Goal: Information Seeking & Learning: Understand process/instructions

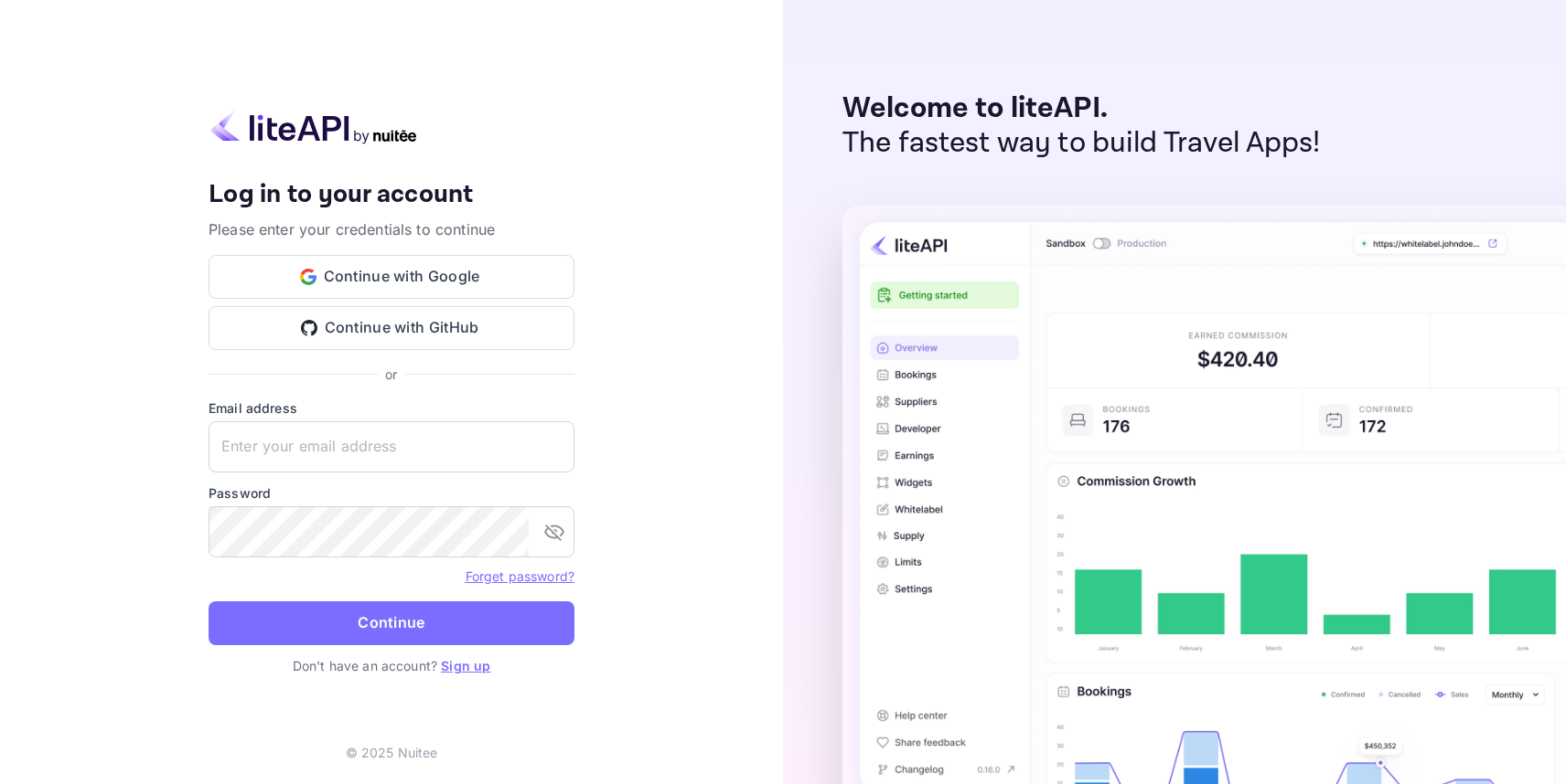
click at [420, 280] on button "Continue with Google" at bounding box center [391, 277] width 366 height 43
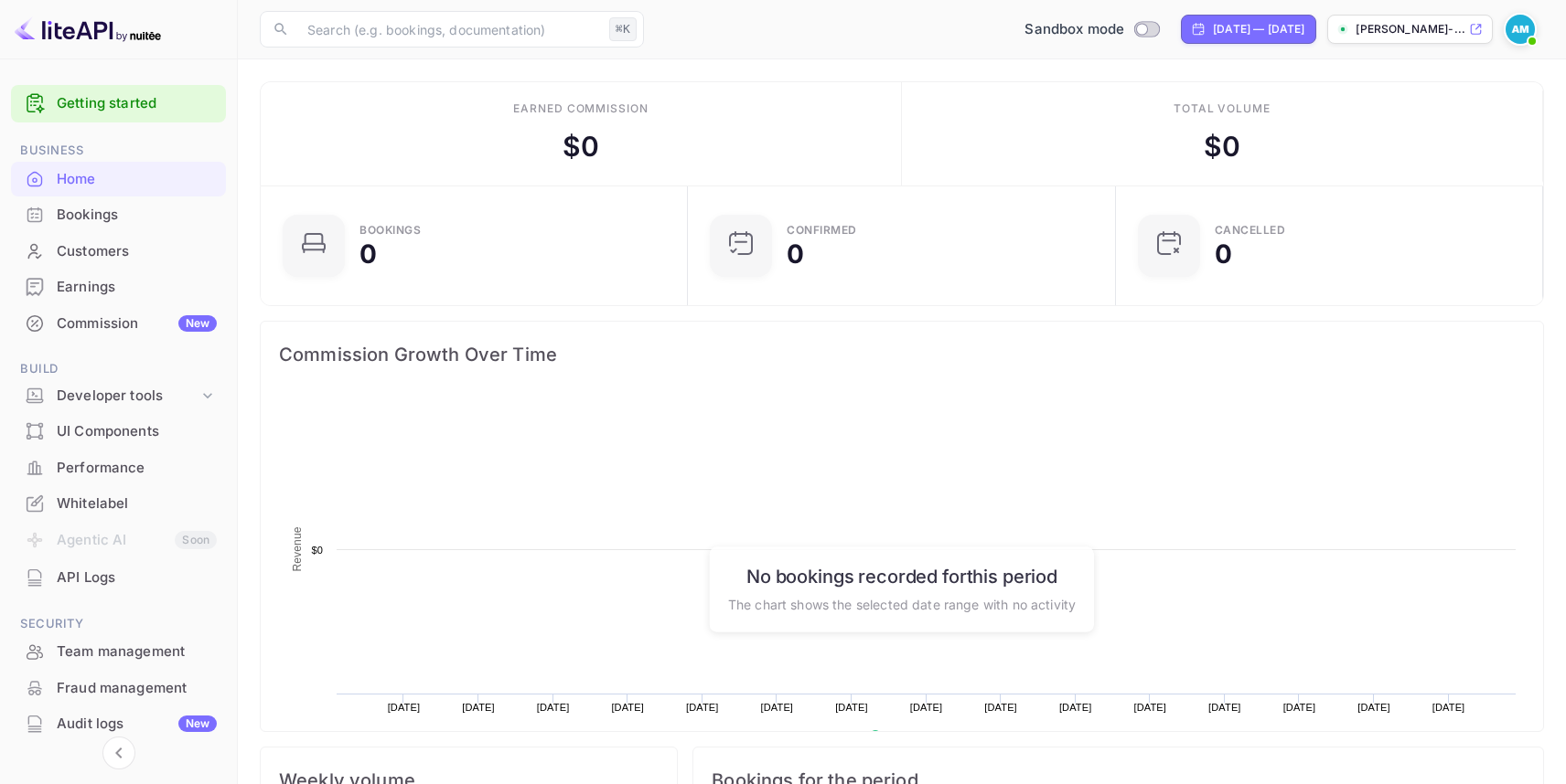
scroll to position [298, 416]
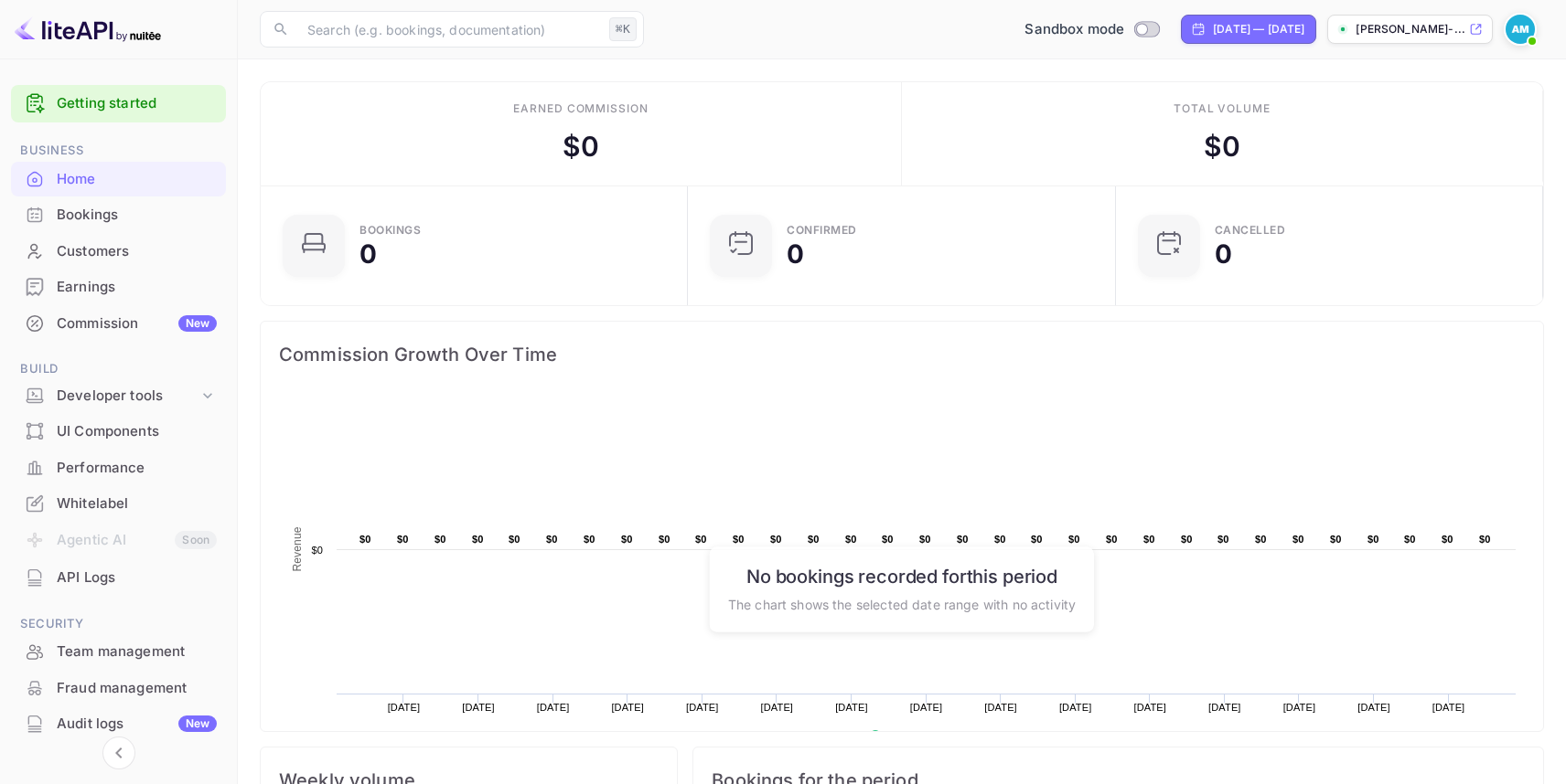
click at [131, 424] on div "UI Components" at bounding box center [136, 432] width 160 height 21
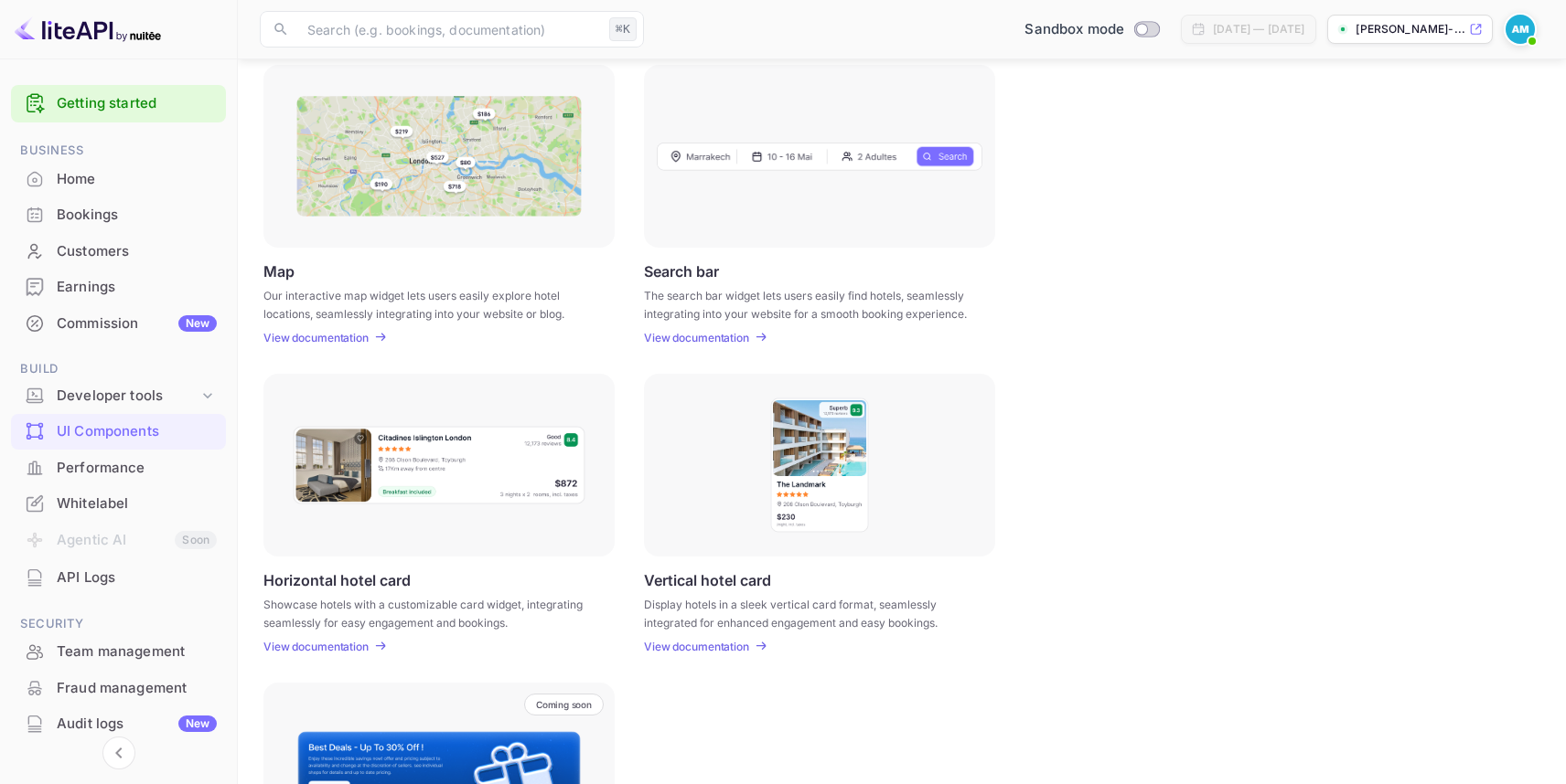
scroll to position [447, 0]
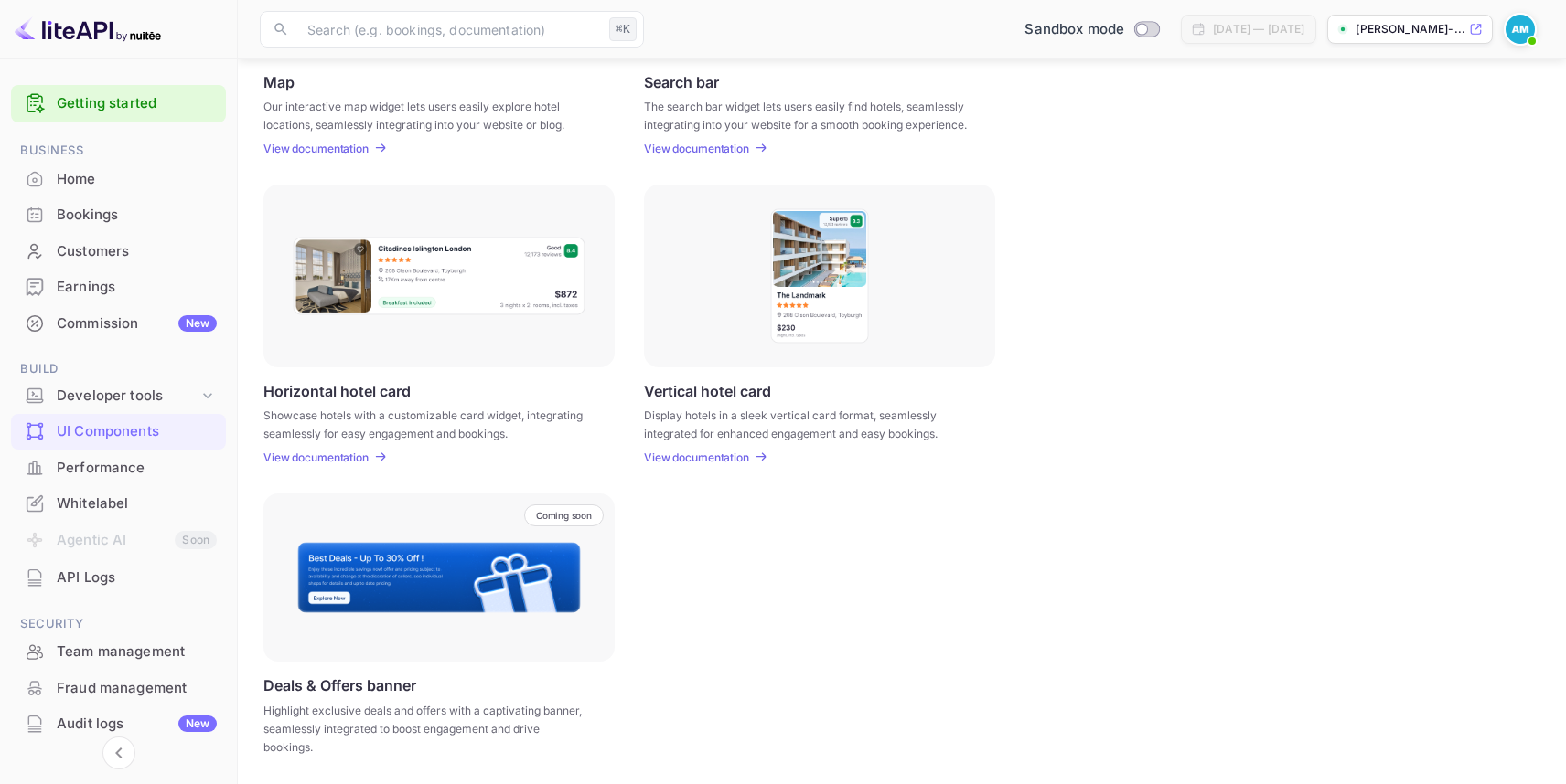
click at [135, 188] on div "Home" at bounding box center [136, 179] width 160 height 21
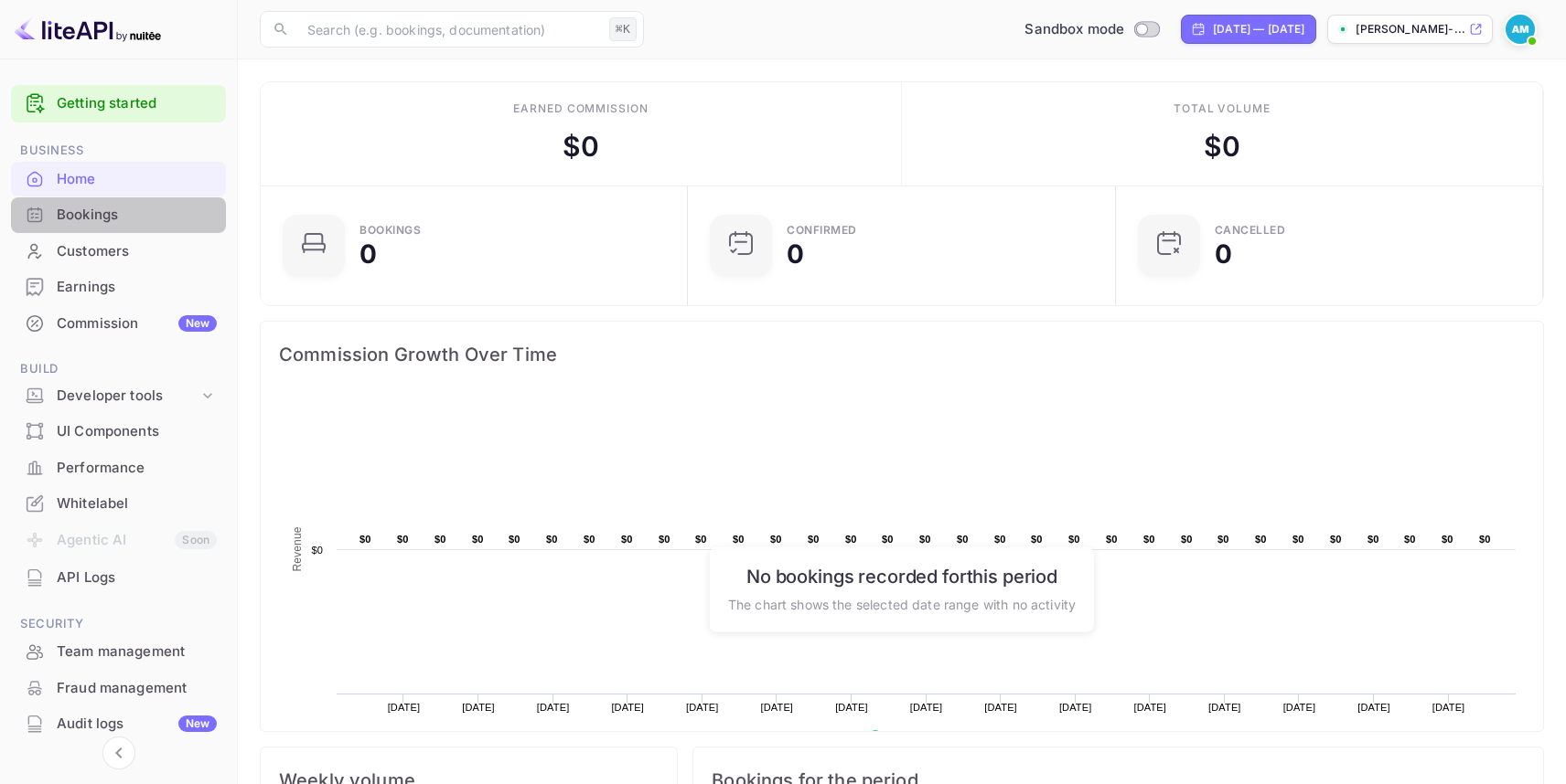
click at [156, 213] on div "Bookings" at bounding box center [136, 215] width 160 height 21
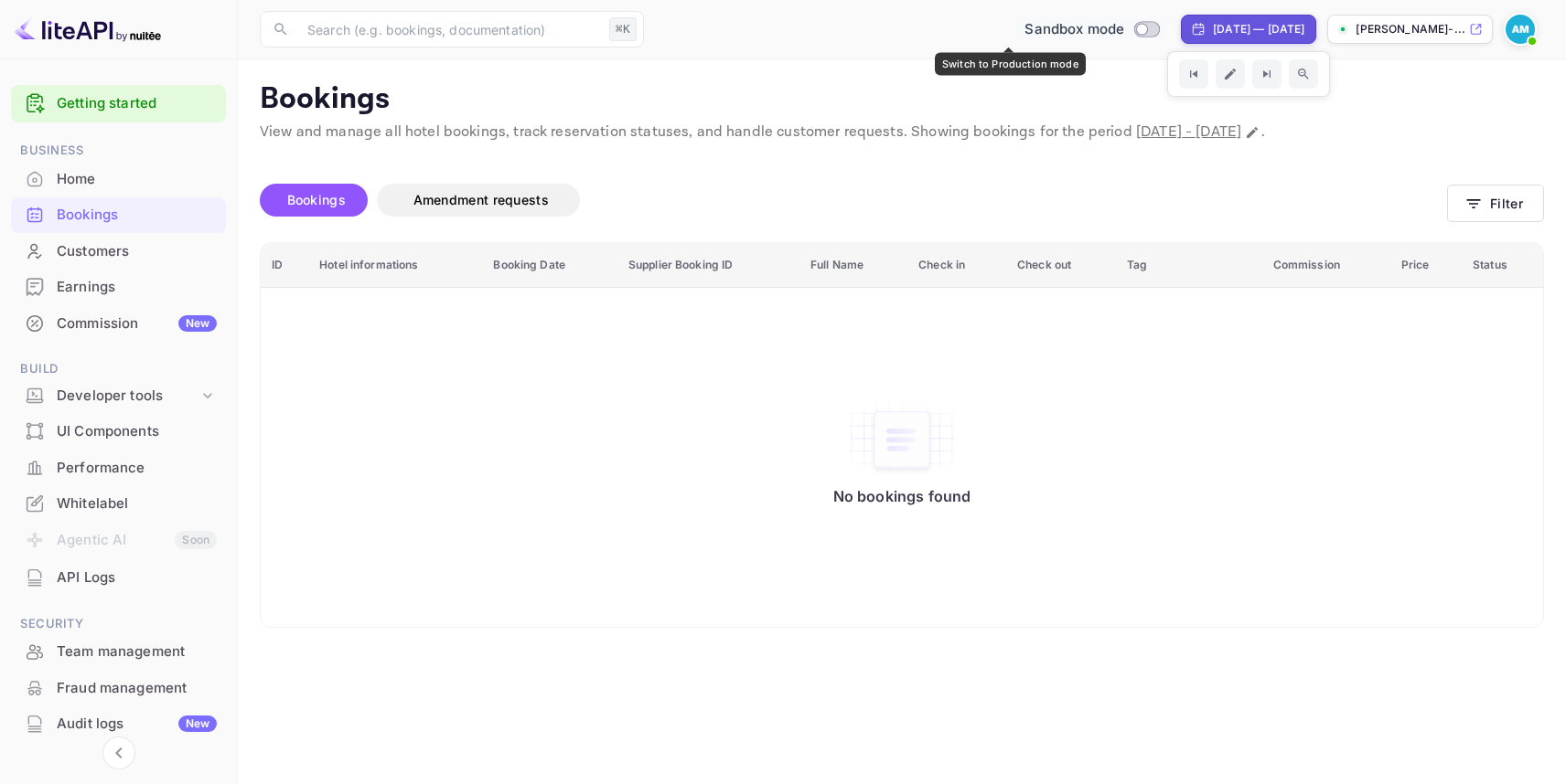
click at [1124, 29] on input "Switch to Production mode" at bounding box center [1142, 28] width 37 height 12
checkbox input "false"
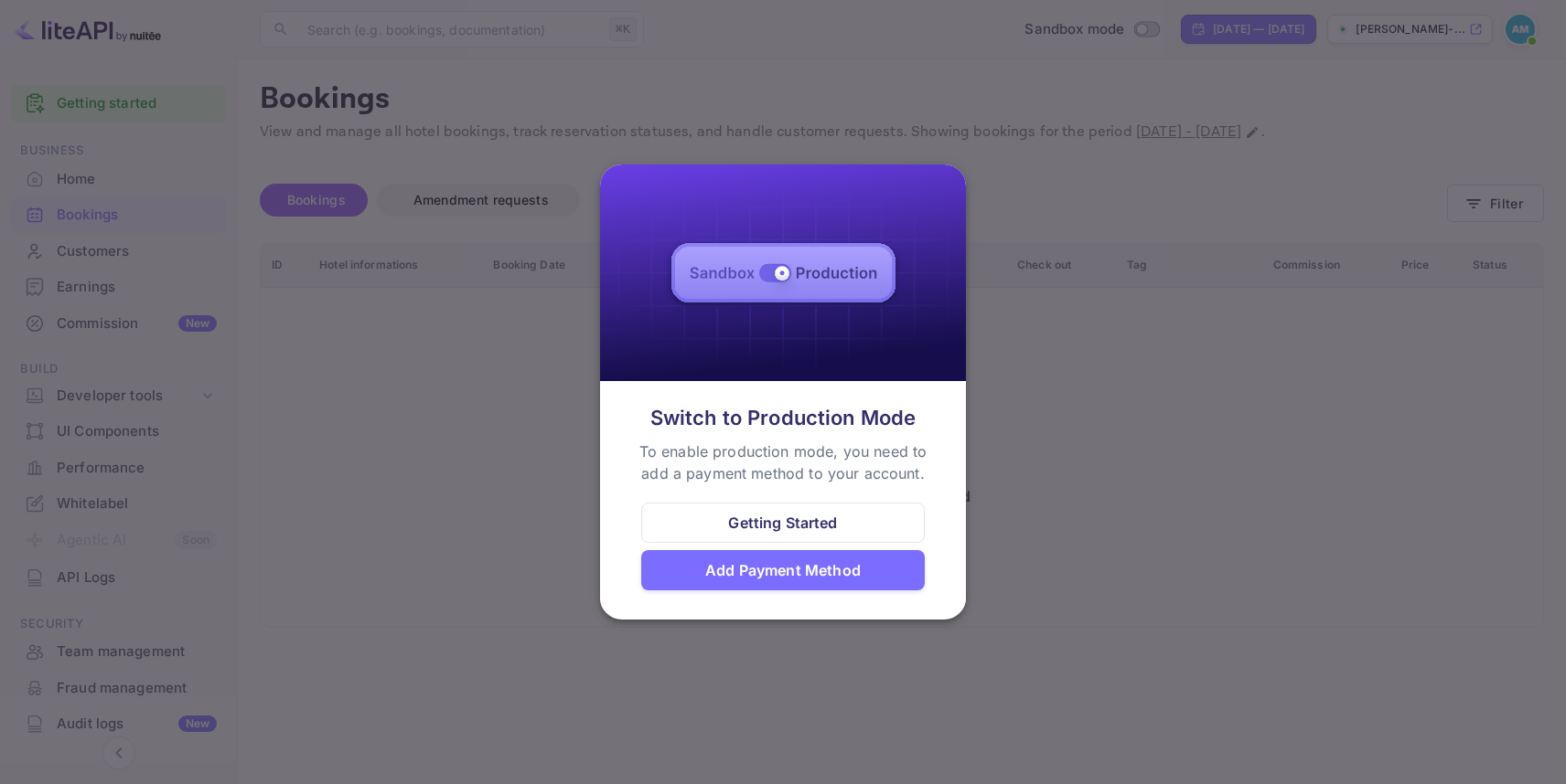
click at [1091, 355] on div at bounding box center [783, 392] width 1566 height 784
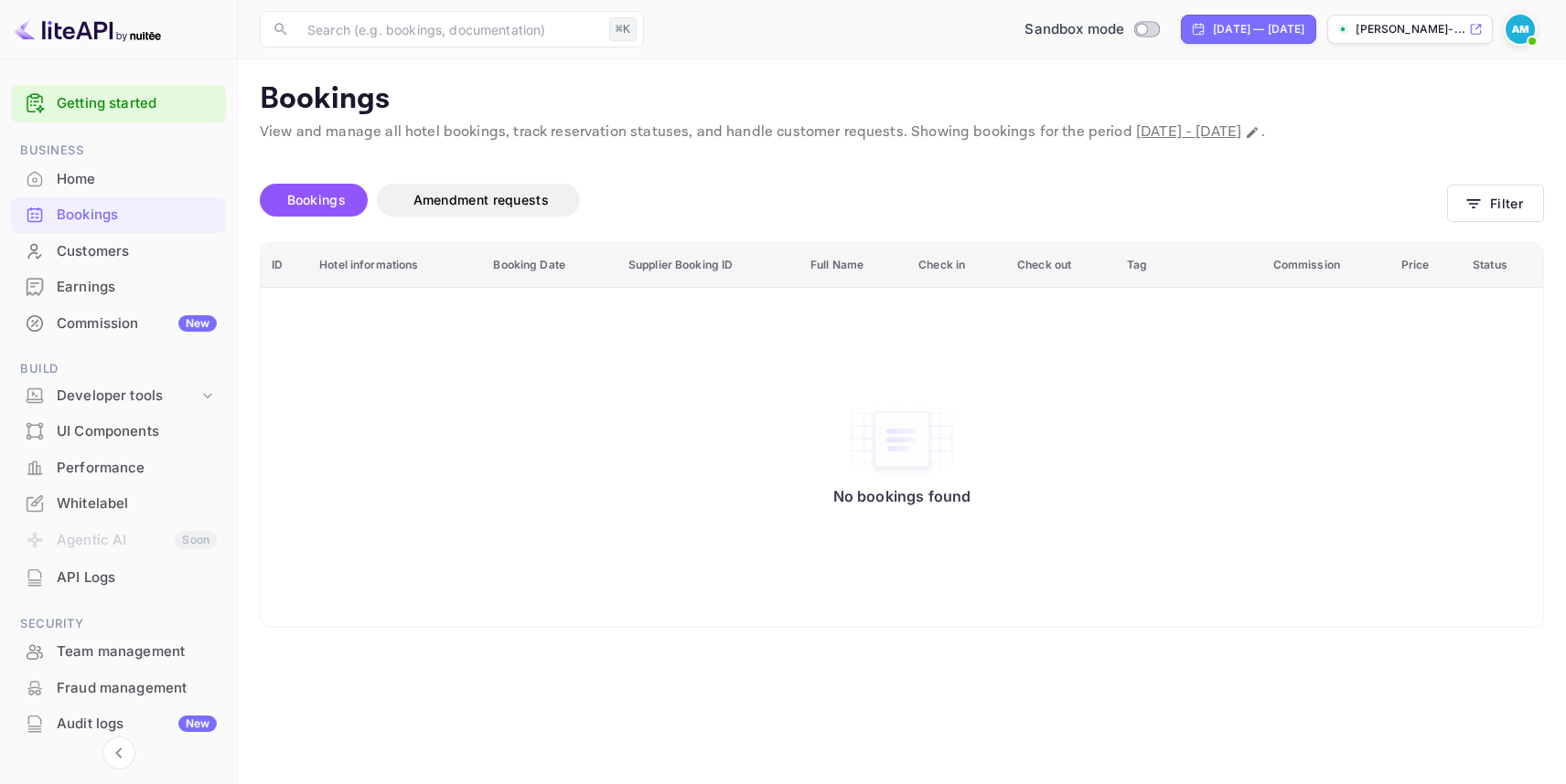
click at [152, 438] on div "UI Components" at bounding box center [136, 432] width 160 height 21
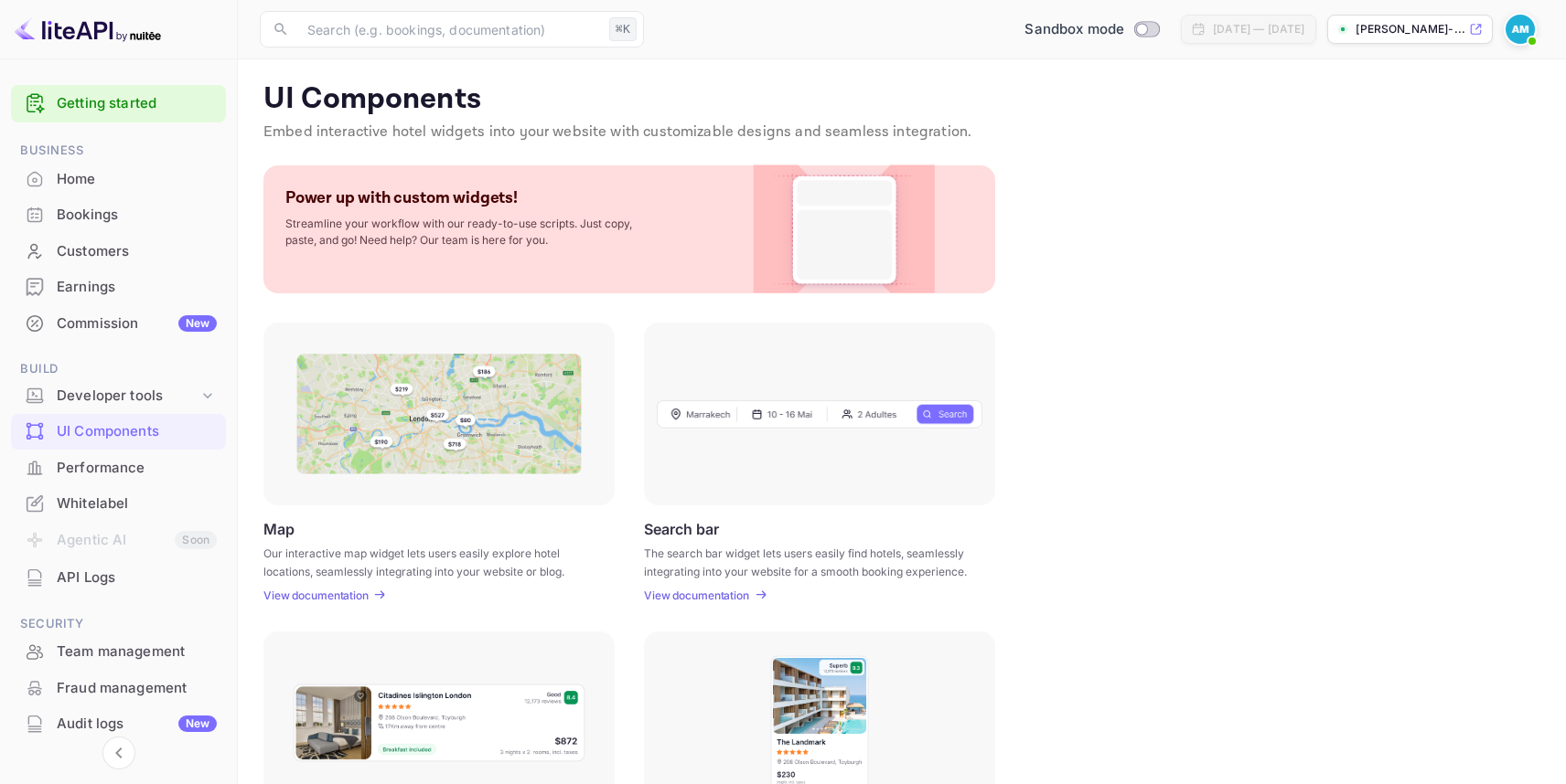
click at [359, 592] on p "View documentation" at bounding box center [316, 595] width 105 height 14
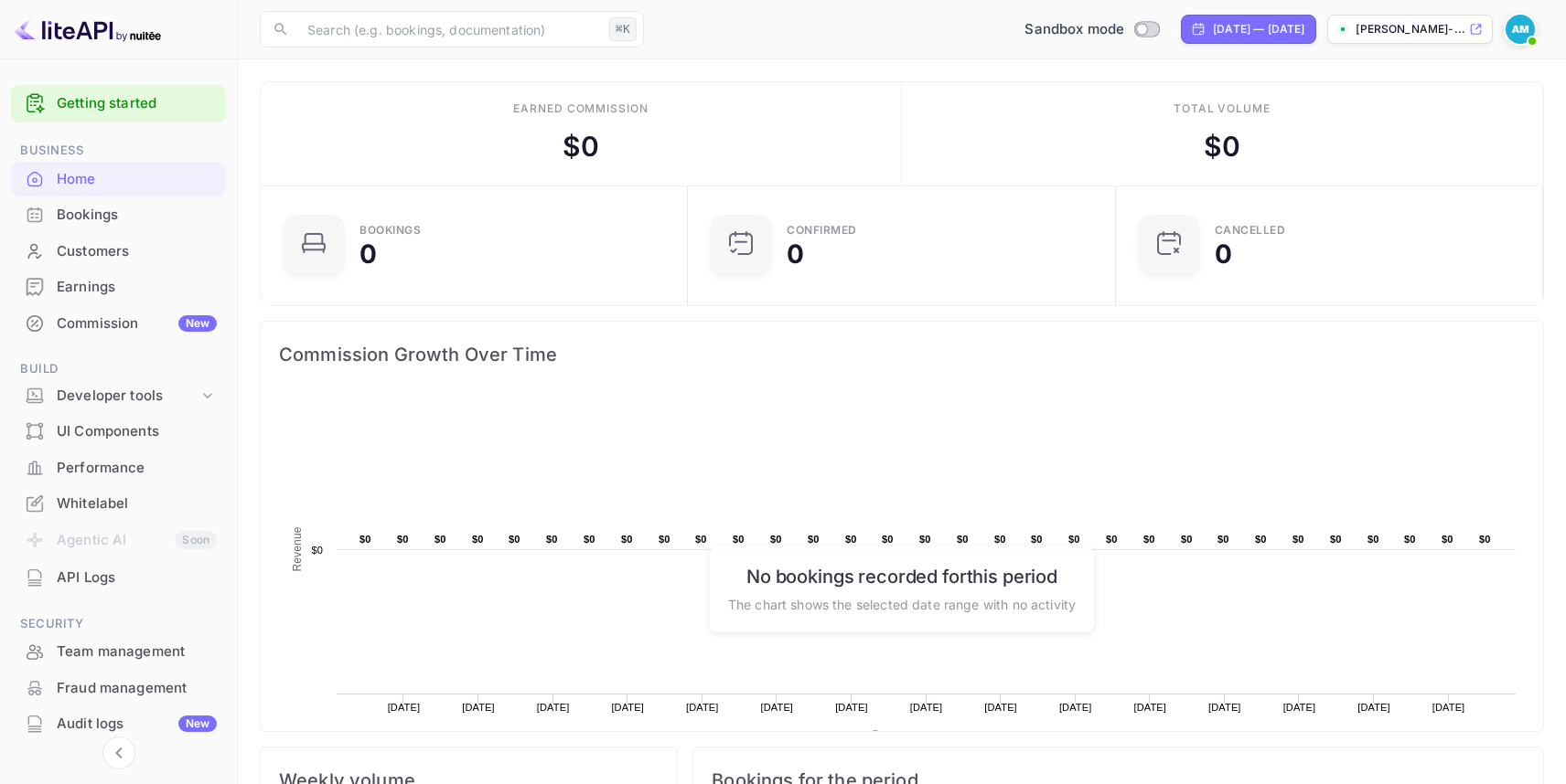
click at [149, 103] on link "Getting started" at bounding box center [136, 104] width 160 height 21
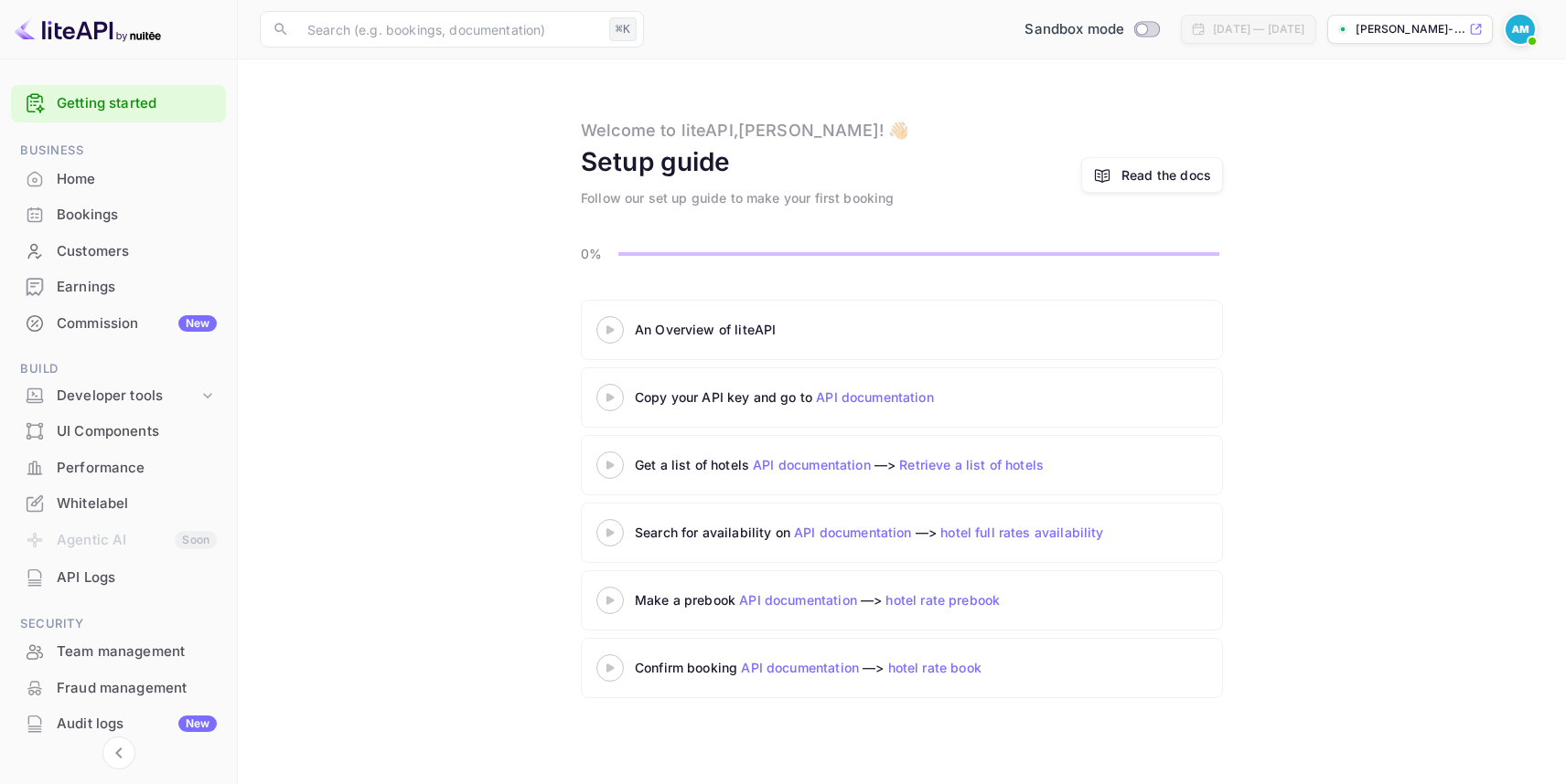
click at [609, 333] on icon at bounding box center [611, 331] width 64 height 9
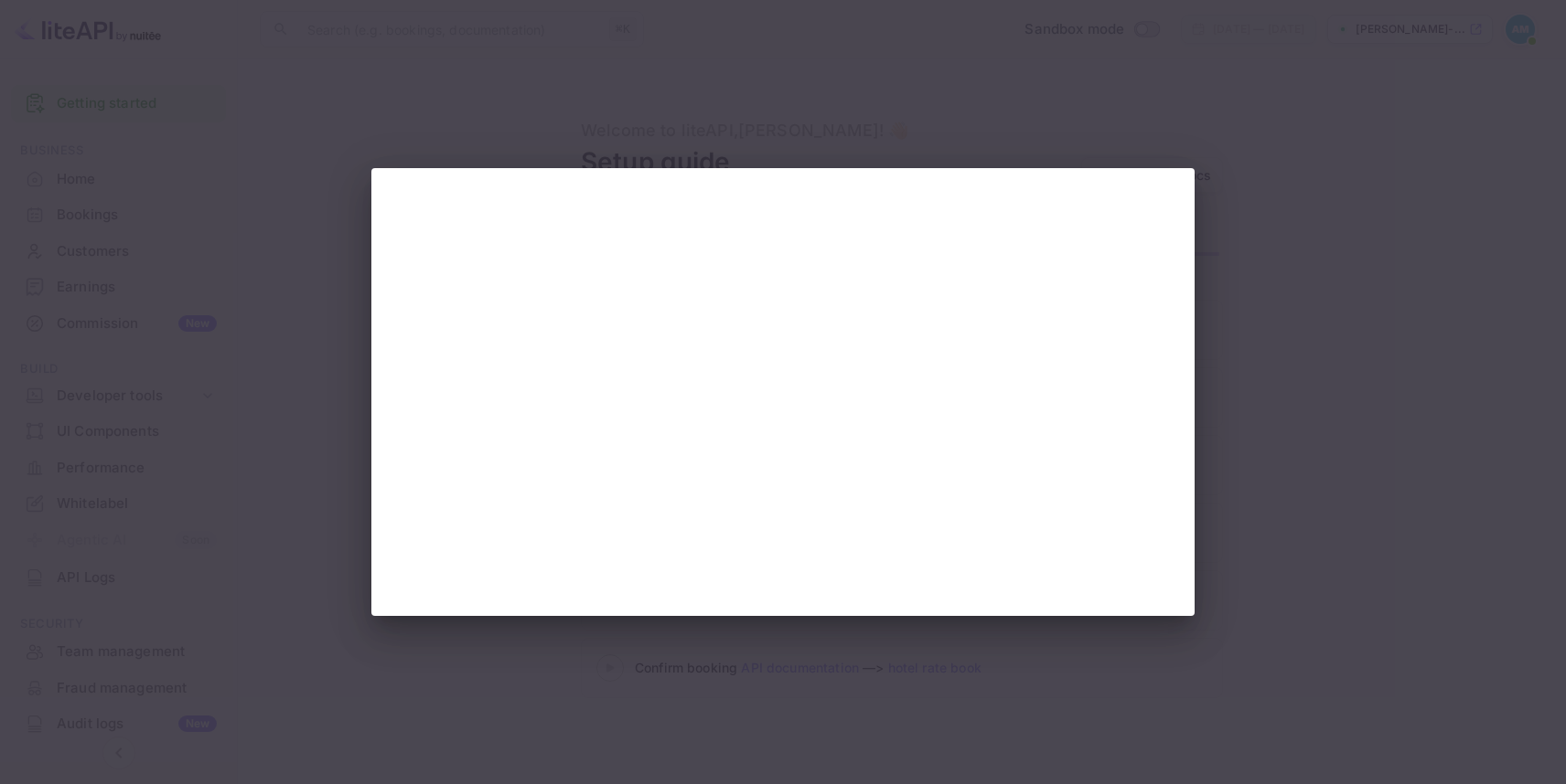
click at [970, 48] on div at bounding box center [783, 392] width 1566 height 784
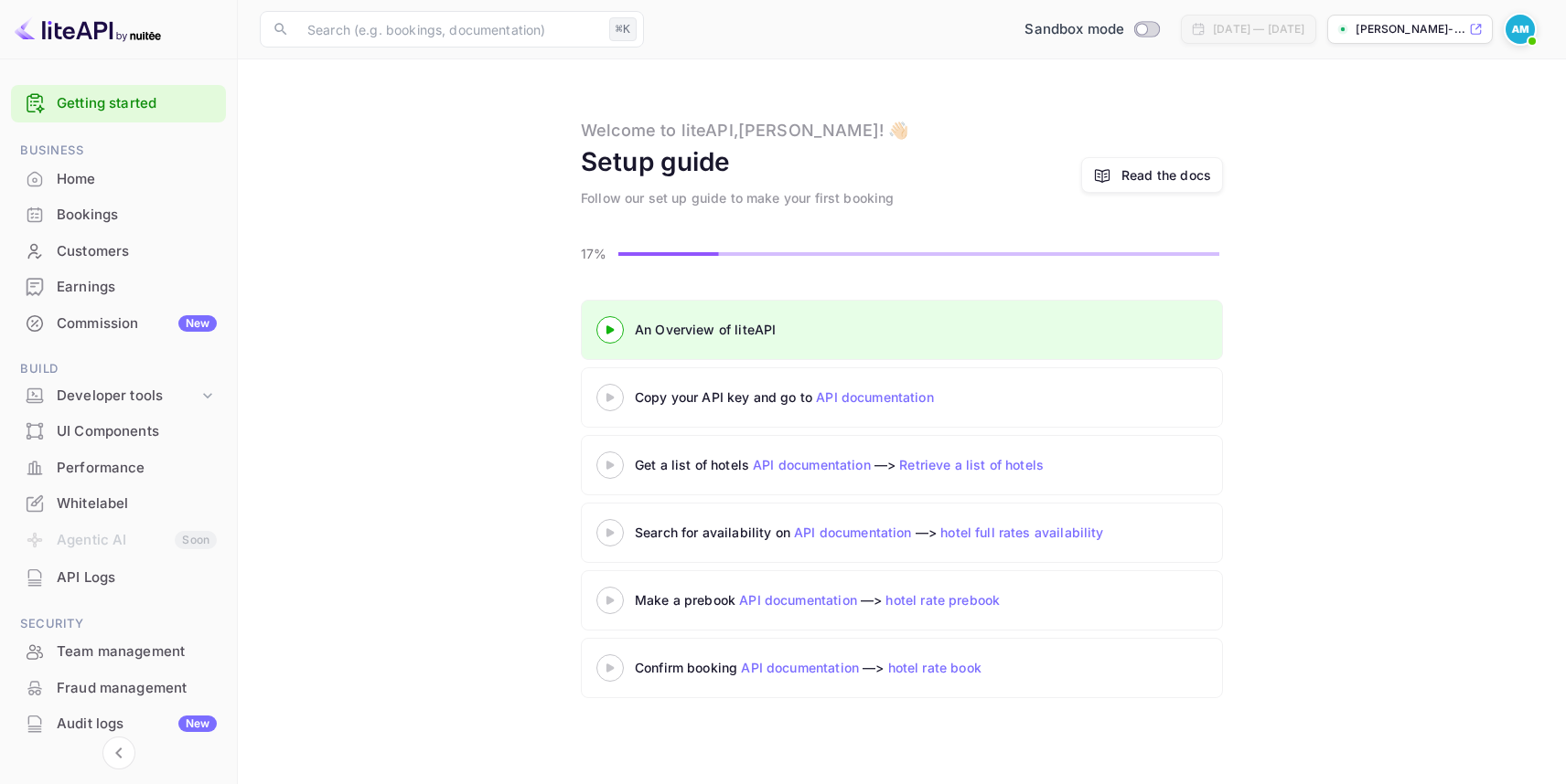
click at [616, 400] on icon at bounding box center [611, 398] width 64 height 9
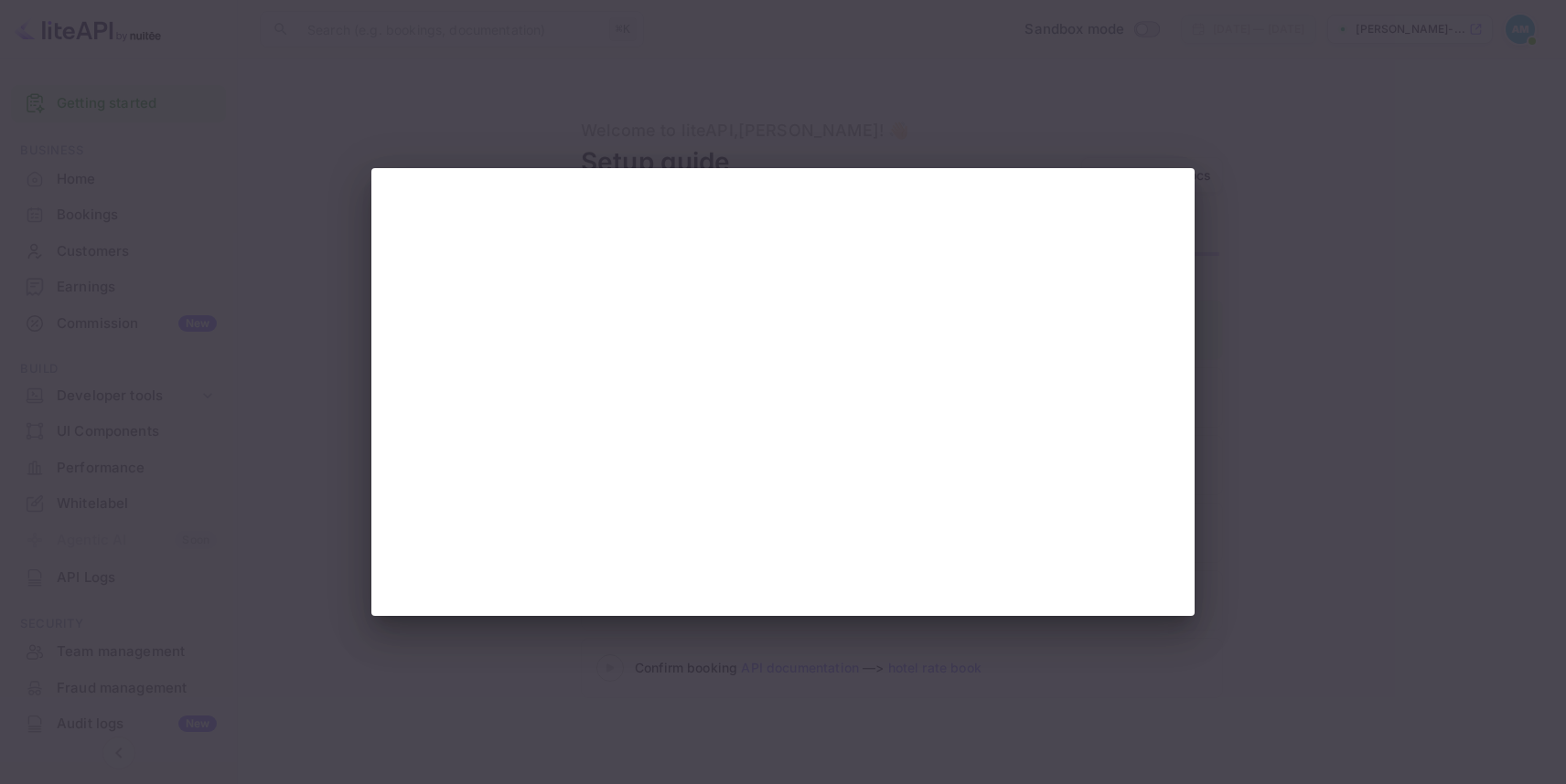
click at [1345, 202] on div at bounding box center [783, 392] width 1566 height 784
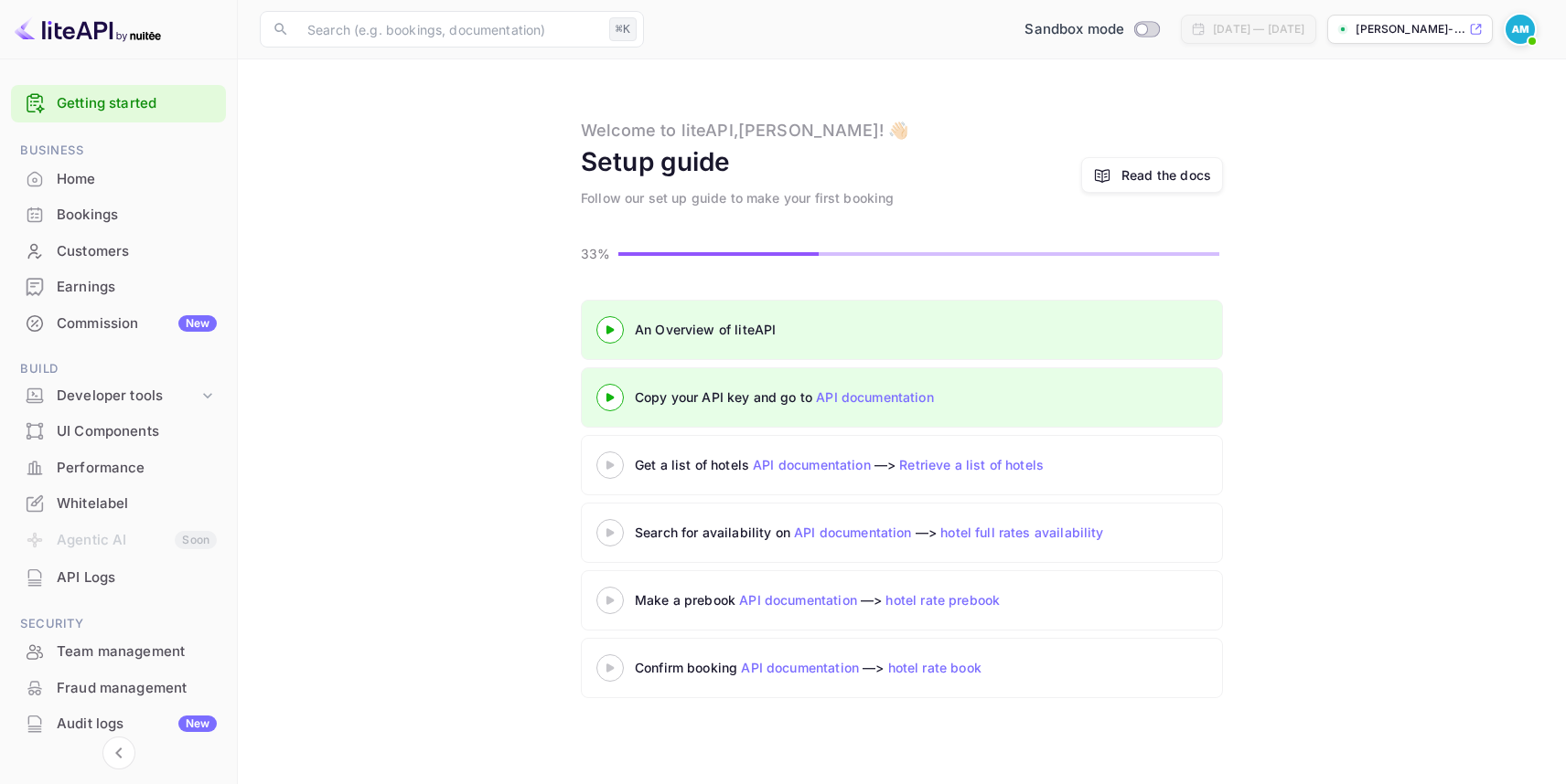
click at [609, 467] on 3 at bounding box center [611, 465] width 8 height 9
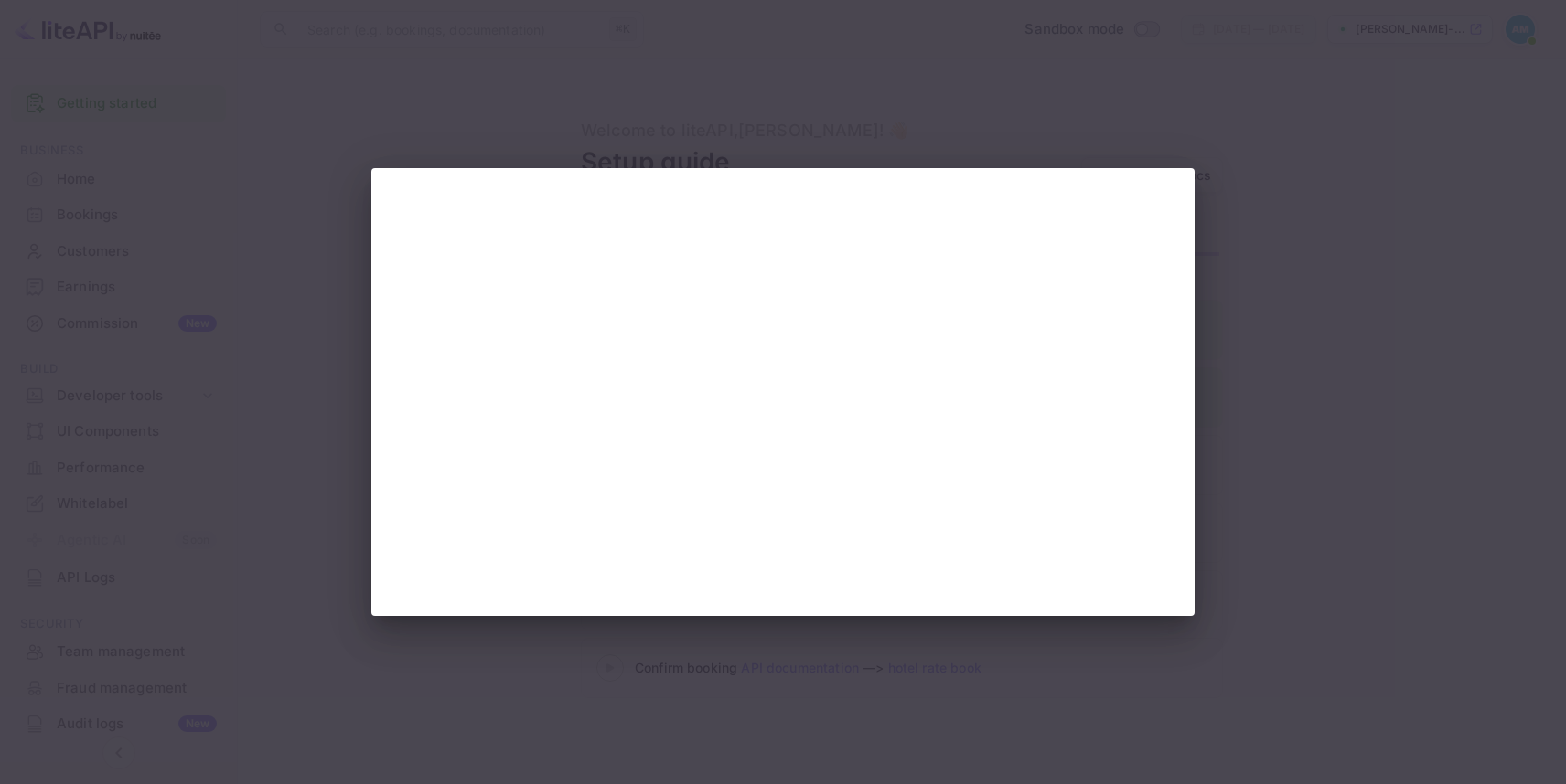
click at [270, 278] on div at bounding box center [783, 392] width 1566 height 784
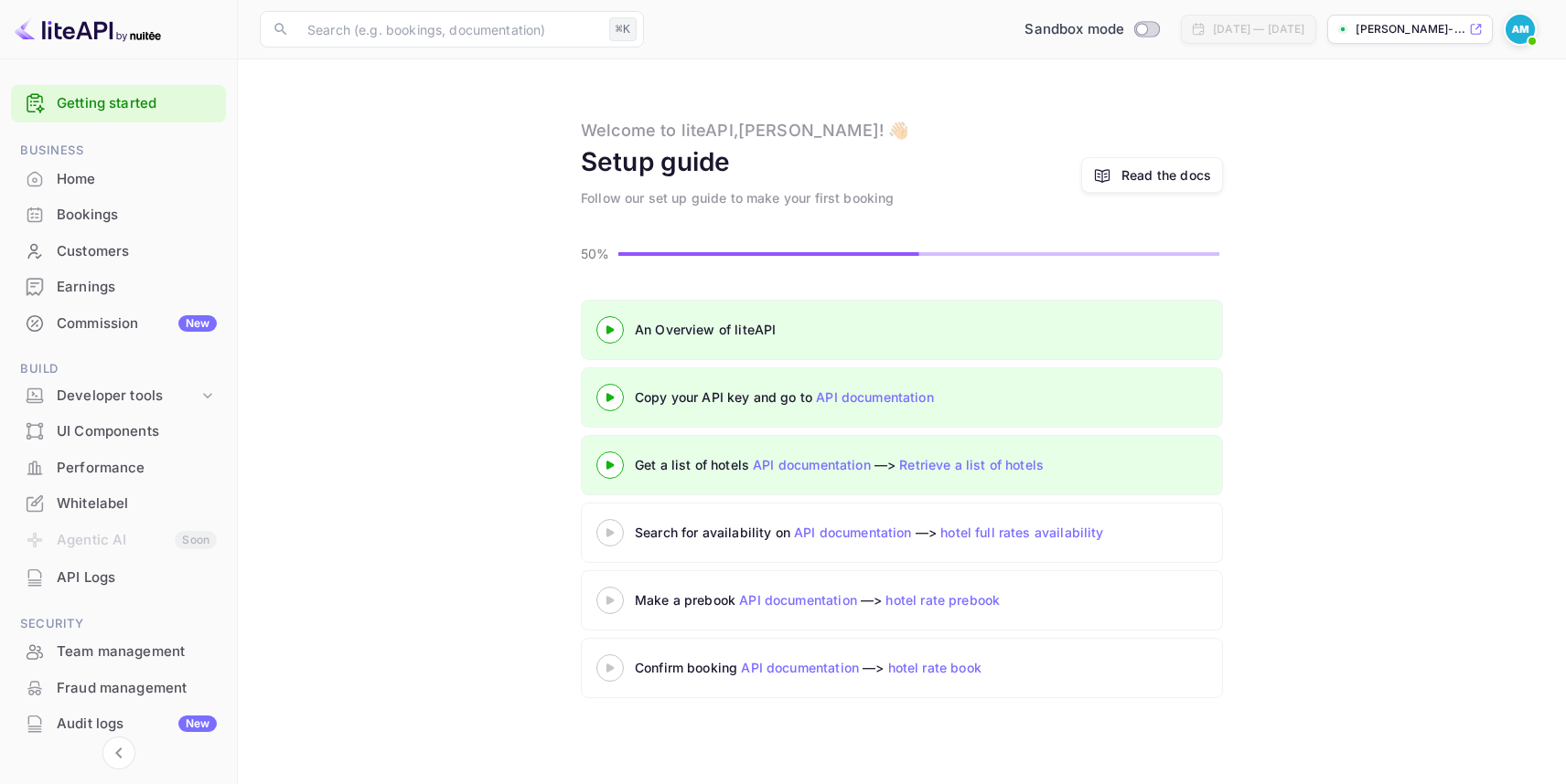
click at [609, 536] on 3 at bounding box center [611, 532] width 8 height 9
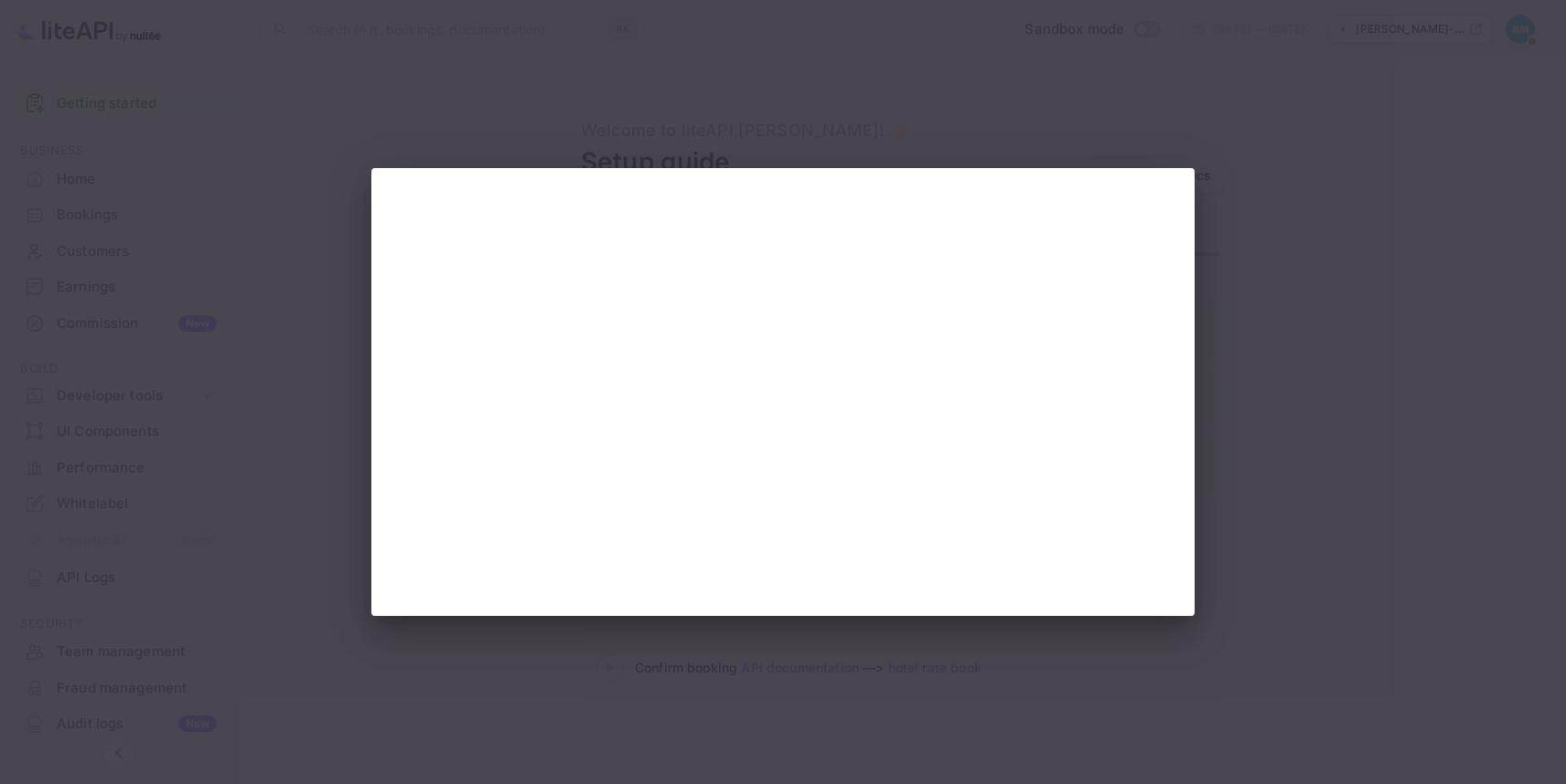
click at [459, 47] on div at bounding box center [783, 392] width 1566 height 784
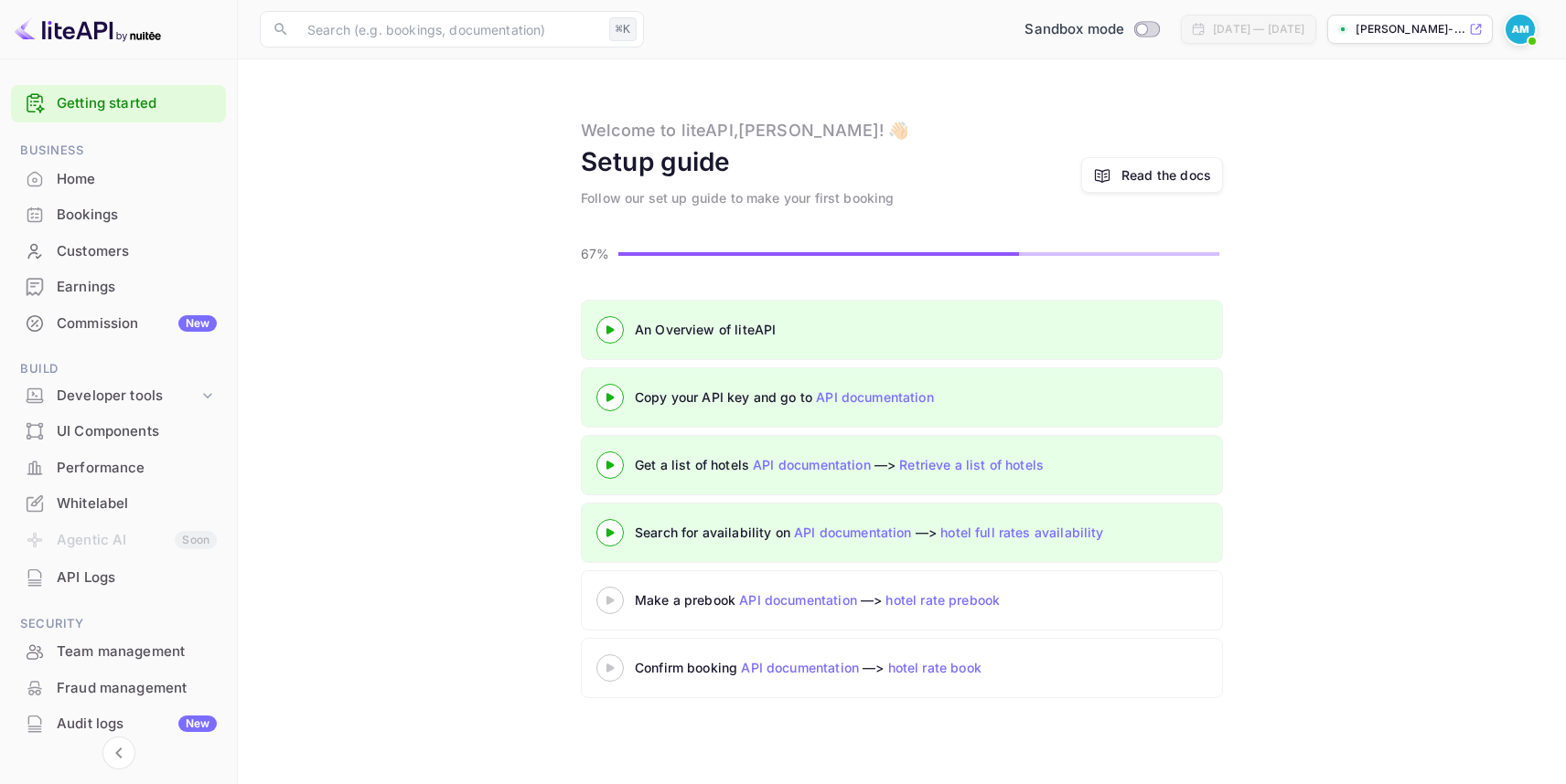
click at [609, 592] on div at bounding box center [611, 600] width 64 height 23
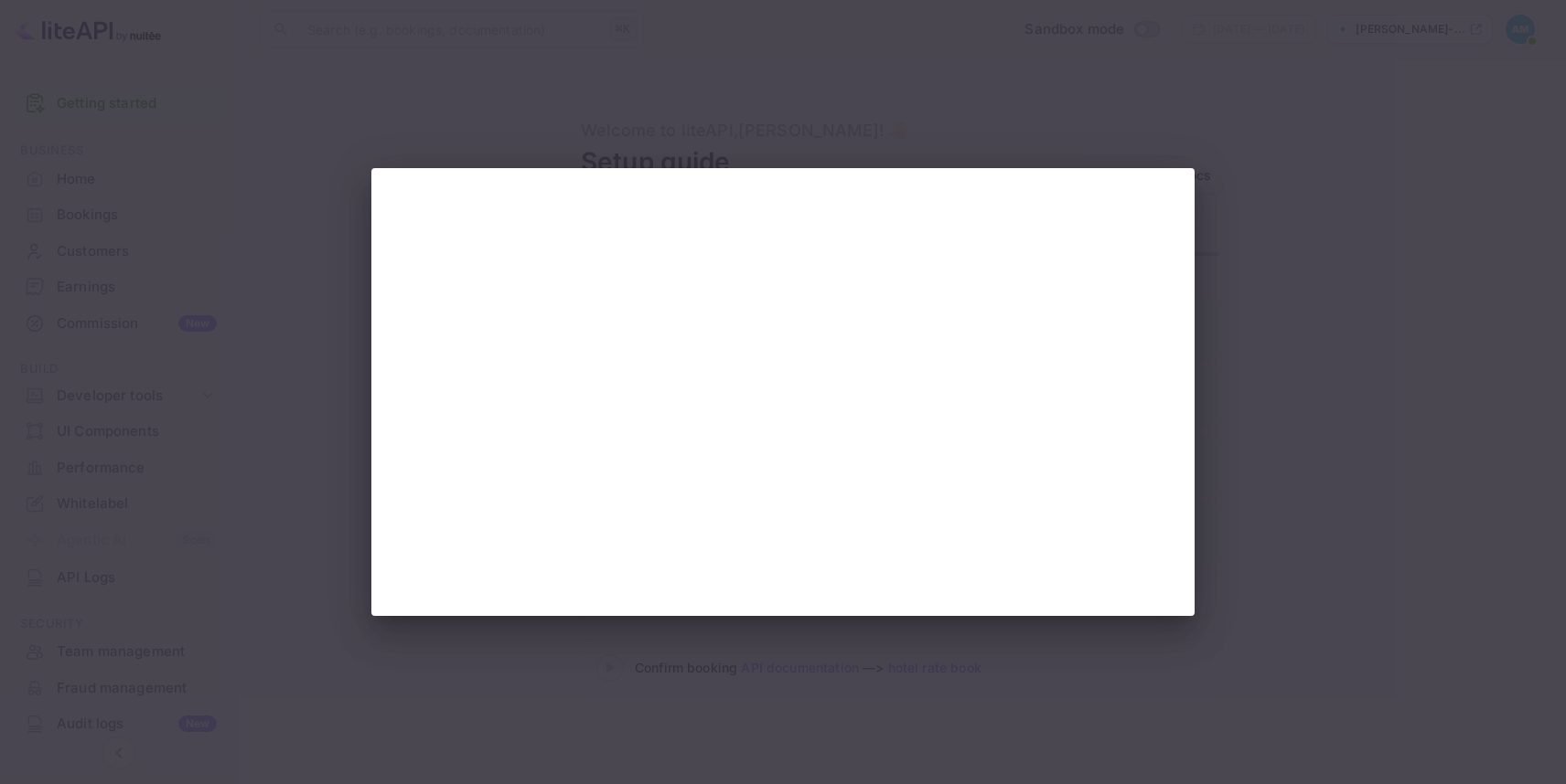
click at [1257, 474] on div at bounding box center [783, 392] width 1566 height 784
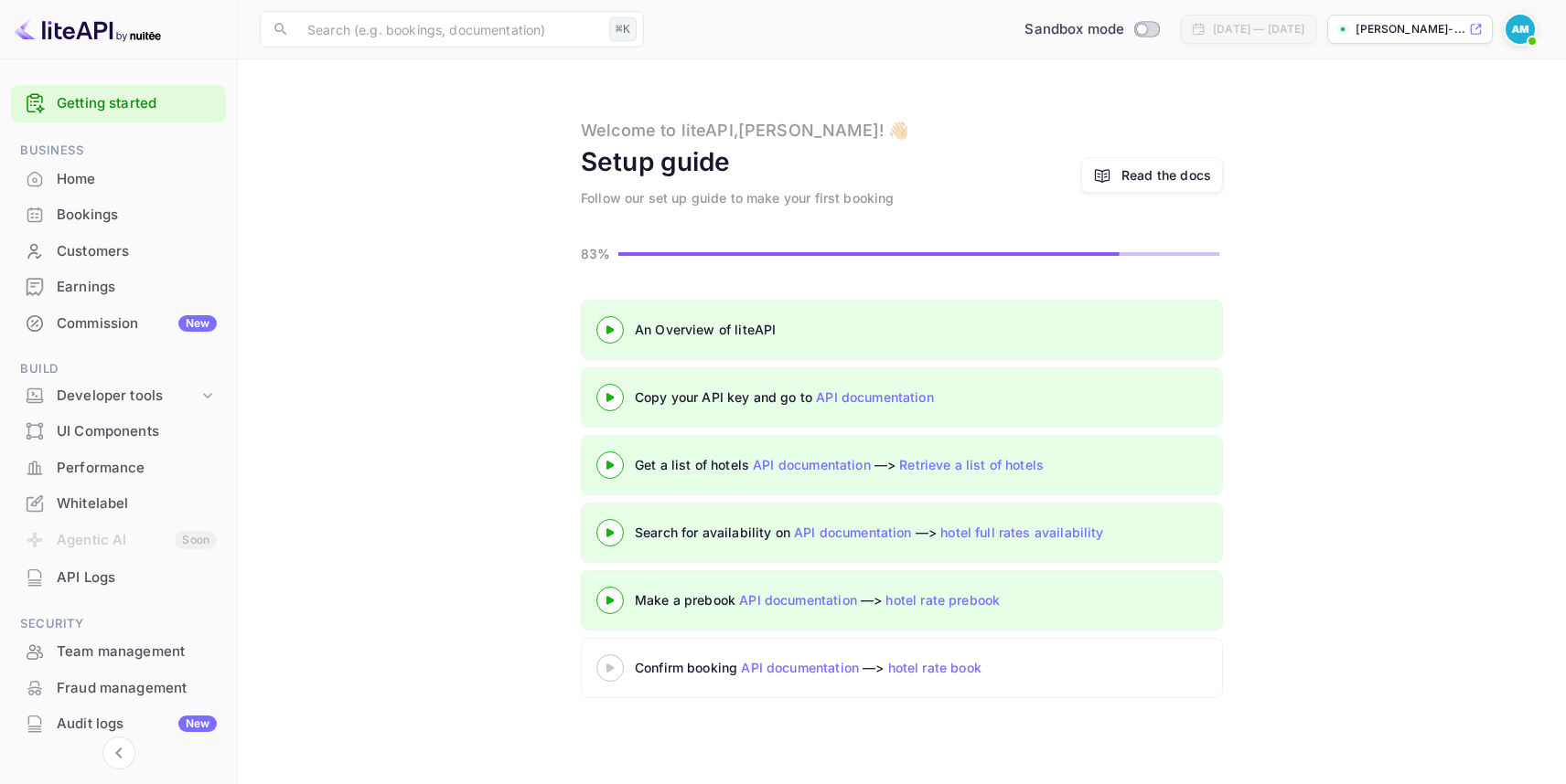
click at [617, 667] on icon at bounding box center [611, 669] width 64 height 9
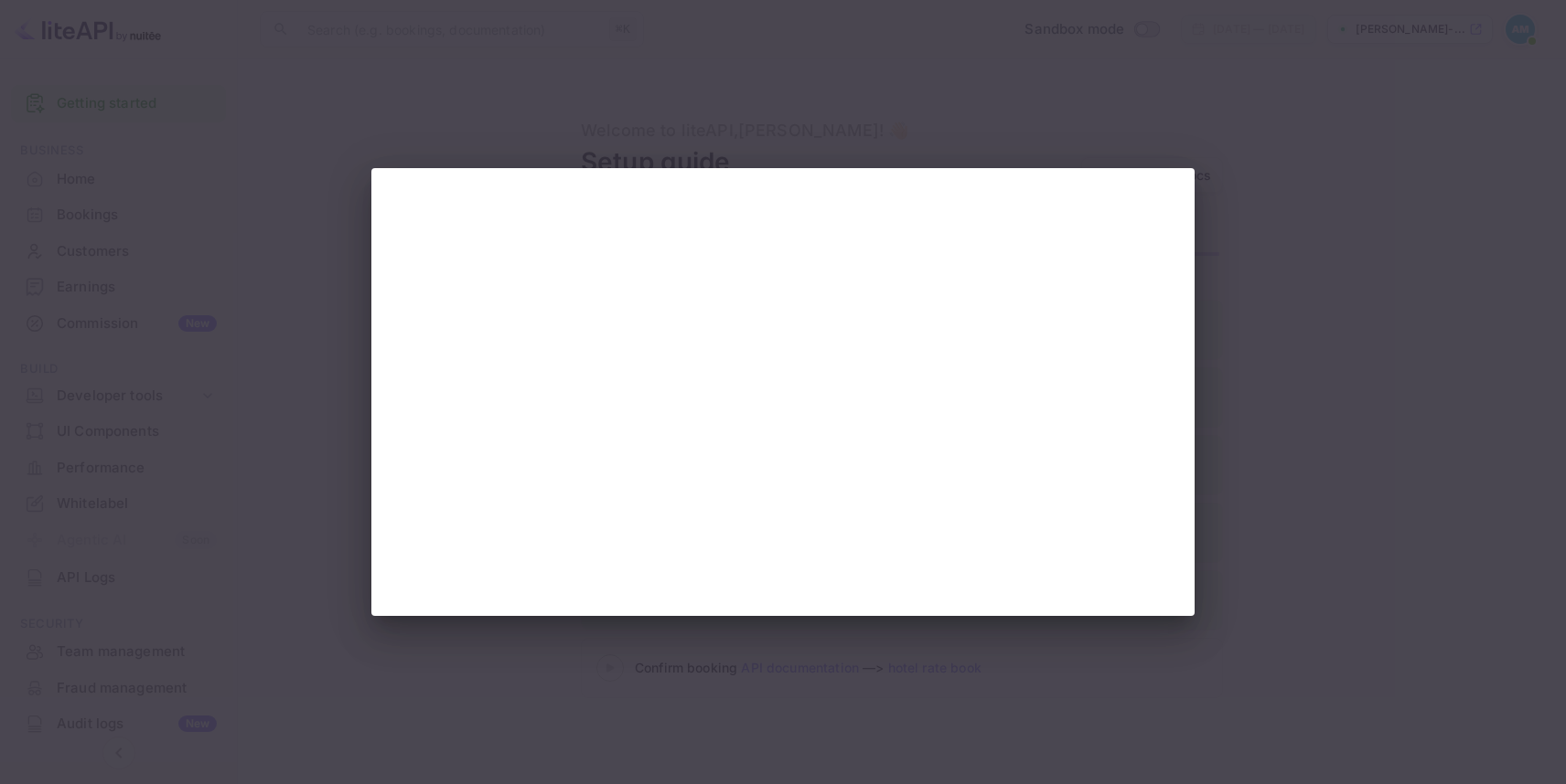
click at [748, 77] on div at bounding box center [783, 392] width 1566 height 784
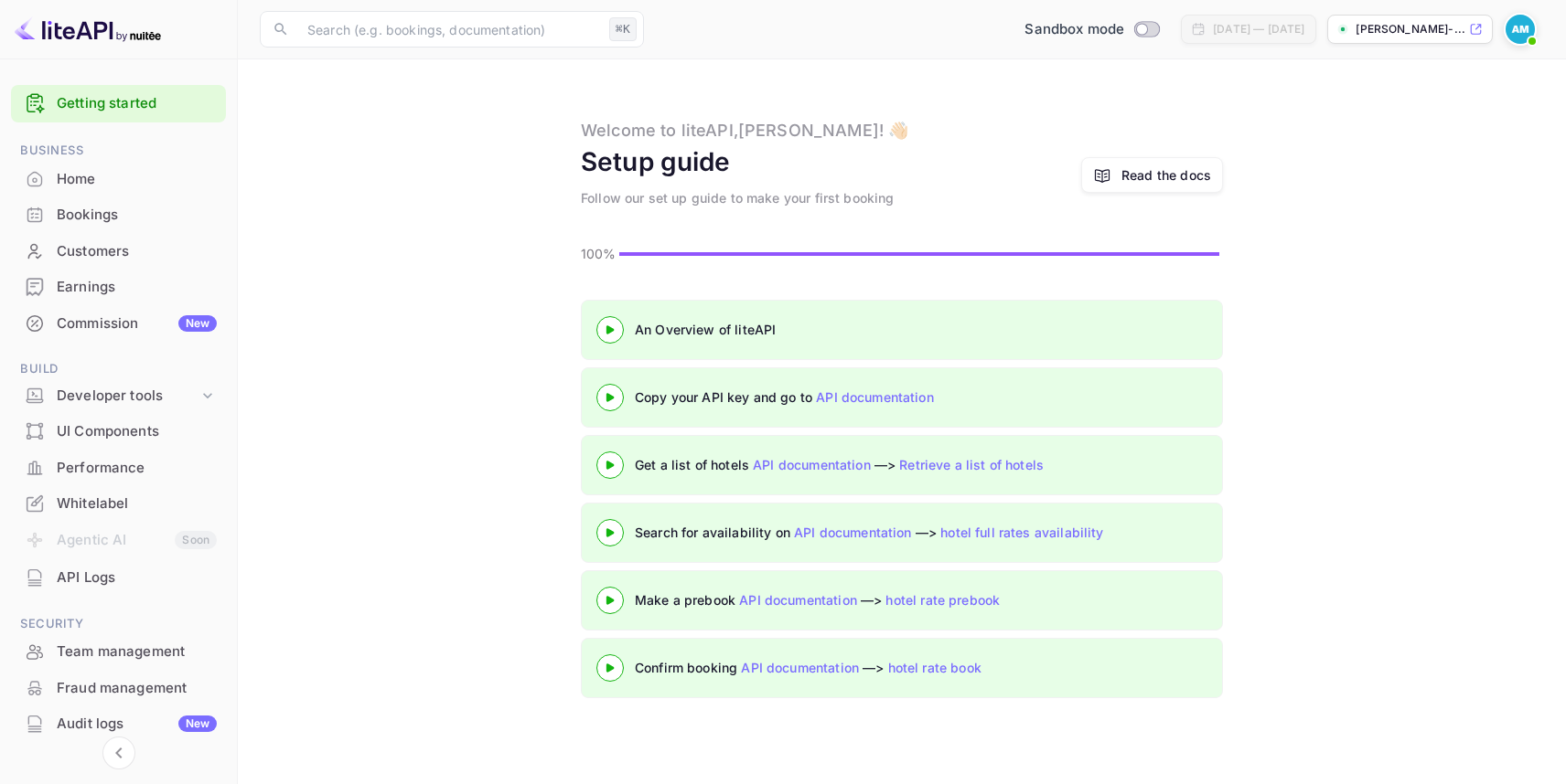
click at [1127, 177] on div "Read the docs" at bounding box center [1165, 175] width 90 height 19
click at [1518, 33] on img at bounding box center [1520, 28] width 29 height 29
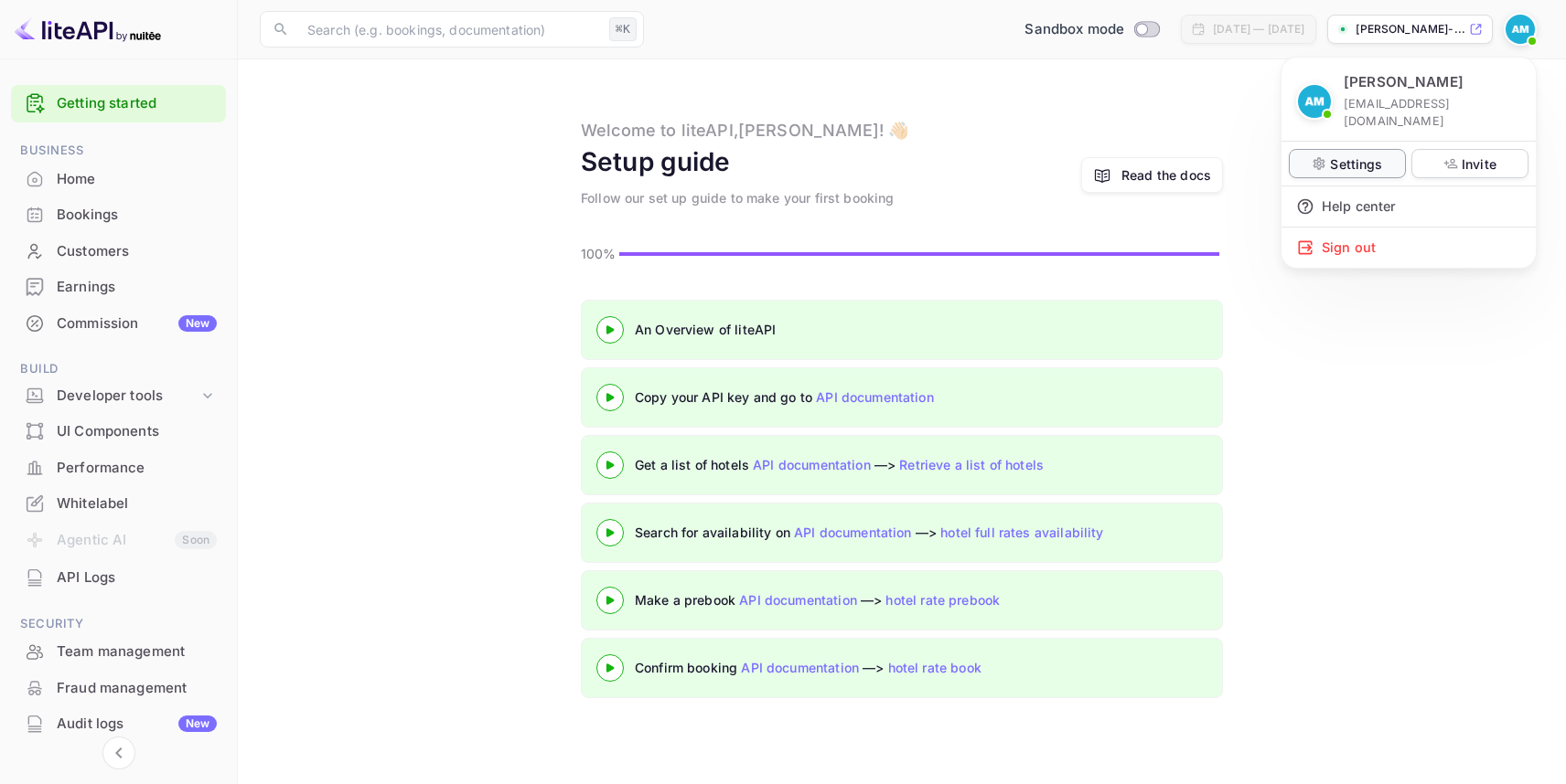
click at [1357, 155] on p "Settings" at bounding box center [1355, 164] width 52 height 19
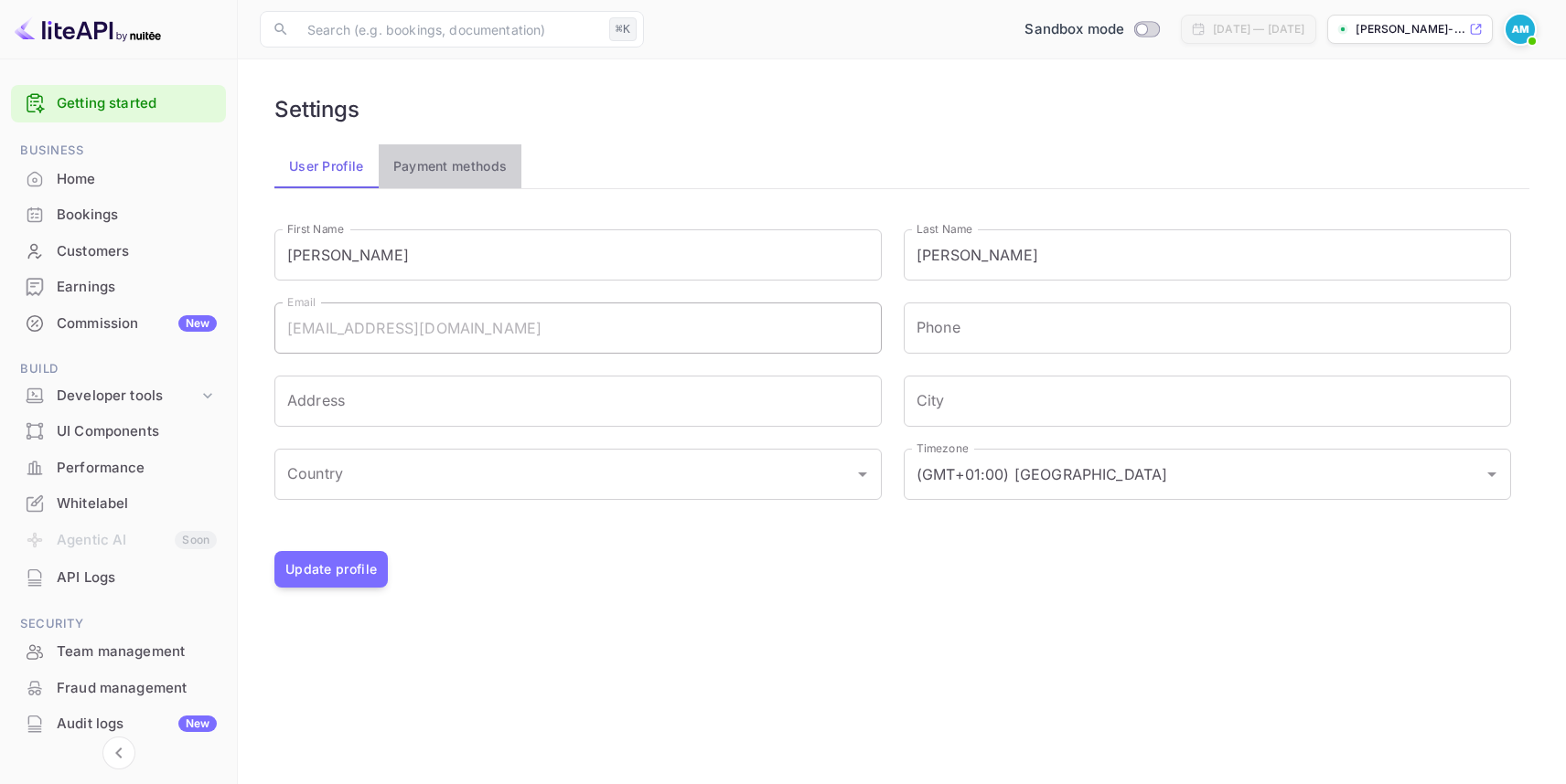
click at [483, 171] on button "Payment methods" at bounding box center [451, 166] width 144 height 43
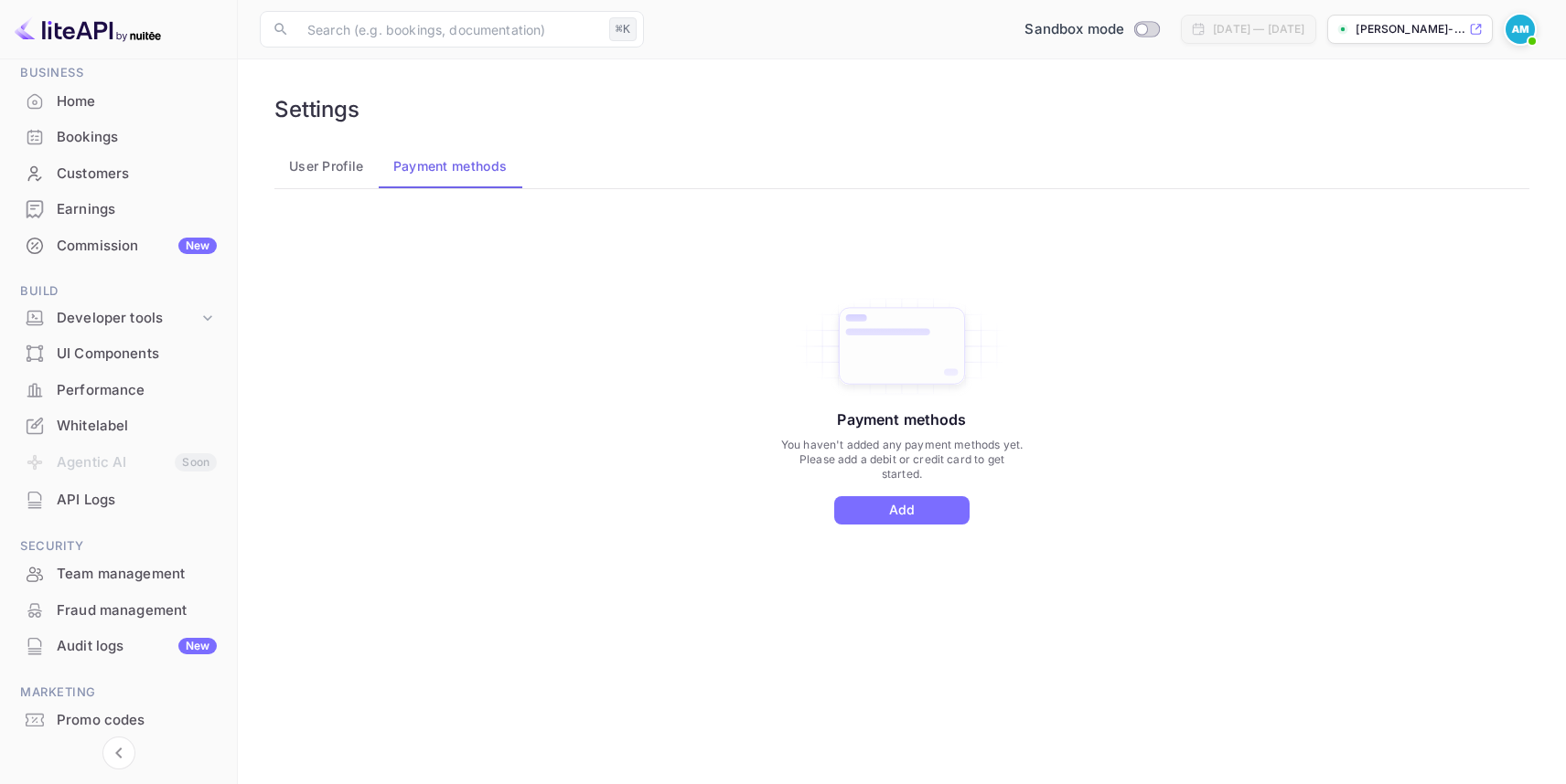
scroll to position [132, 0]
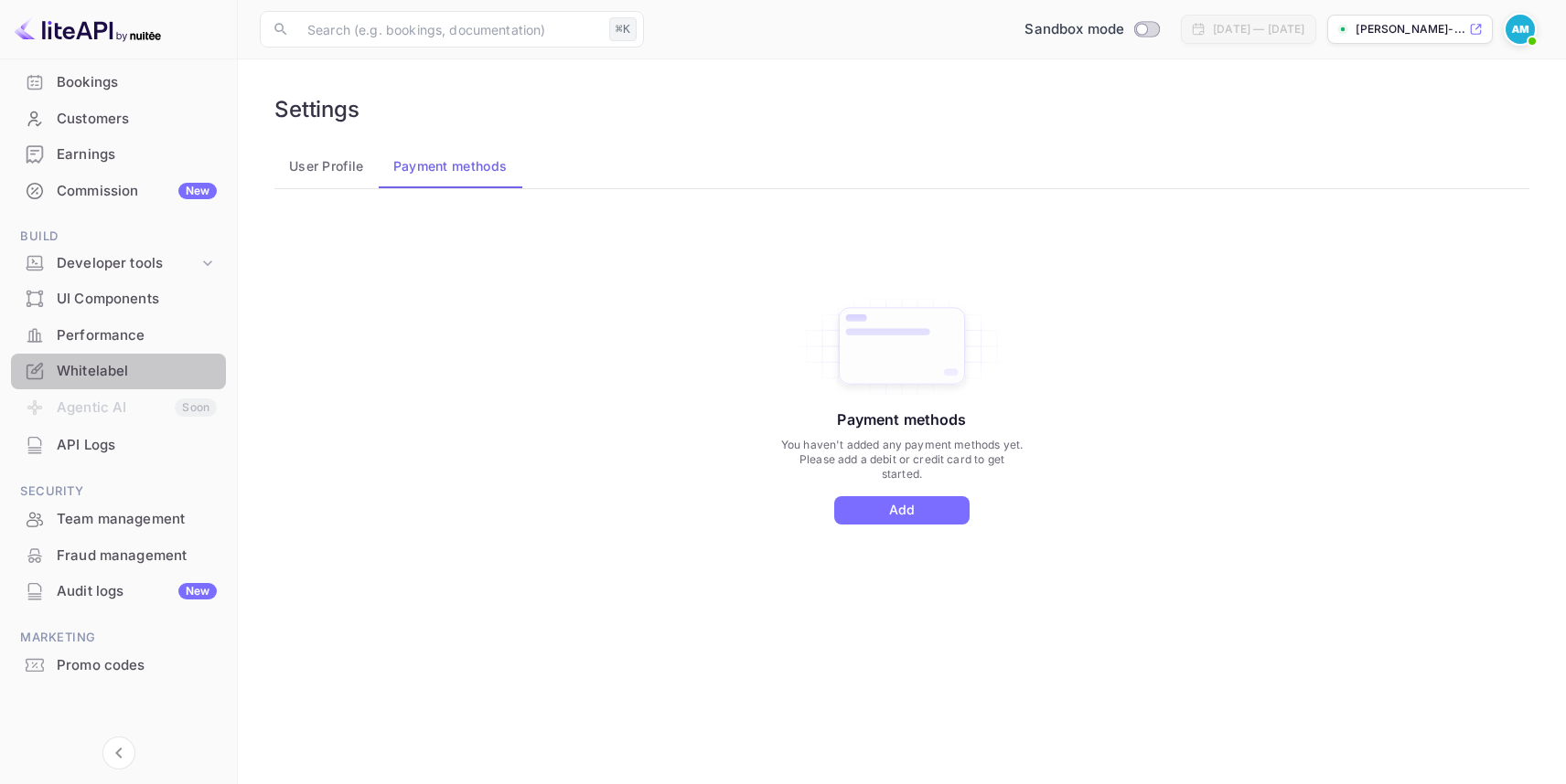
click at [125, 364] on div "Whitelabel" at bounding box center [136, 371] width 160 height 21
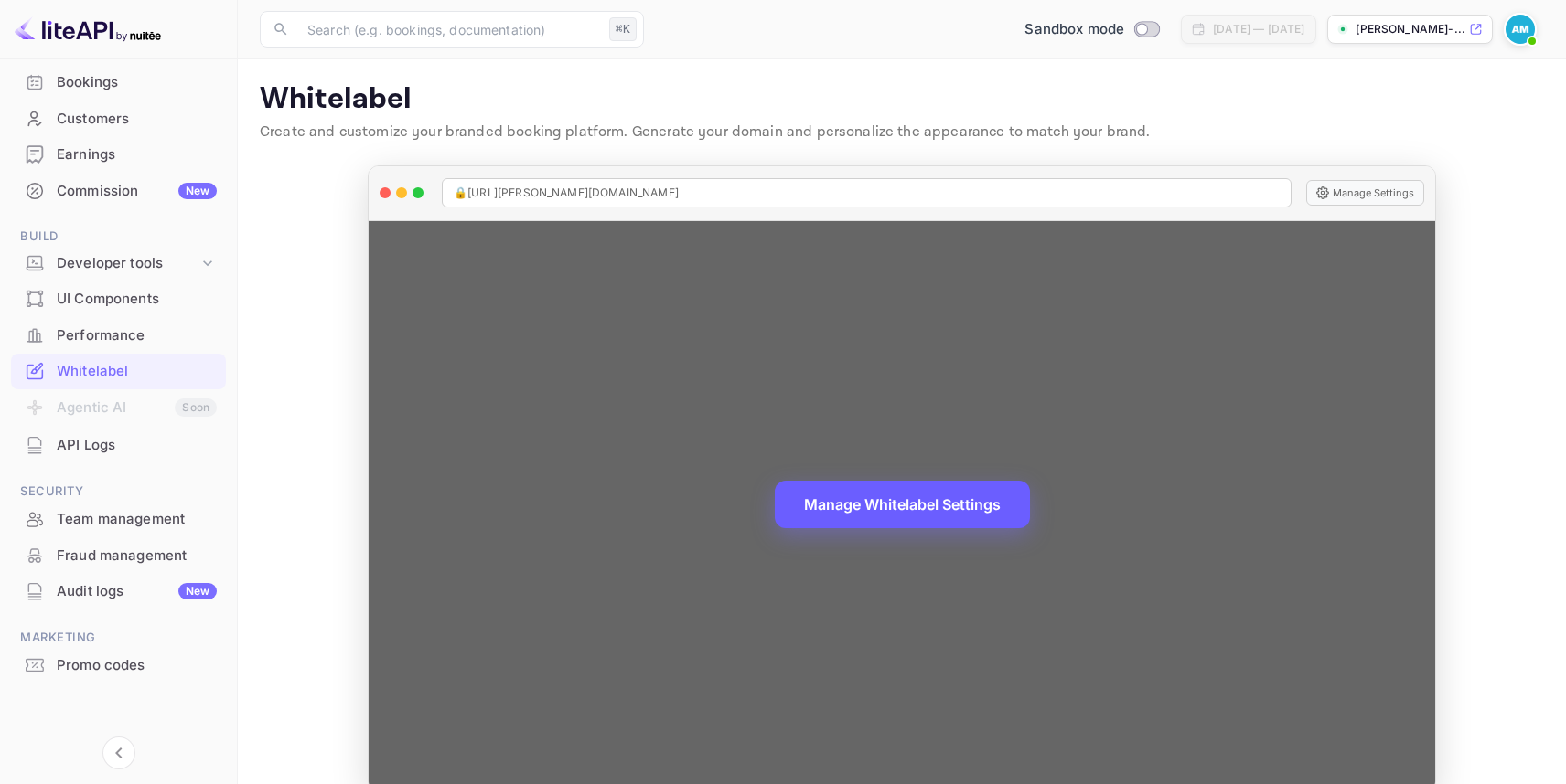
click at [915, 506] on button "Manage Whitelabel Settings" at bounding box center [903, 504] width 255 height 47
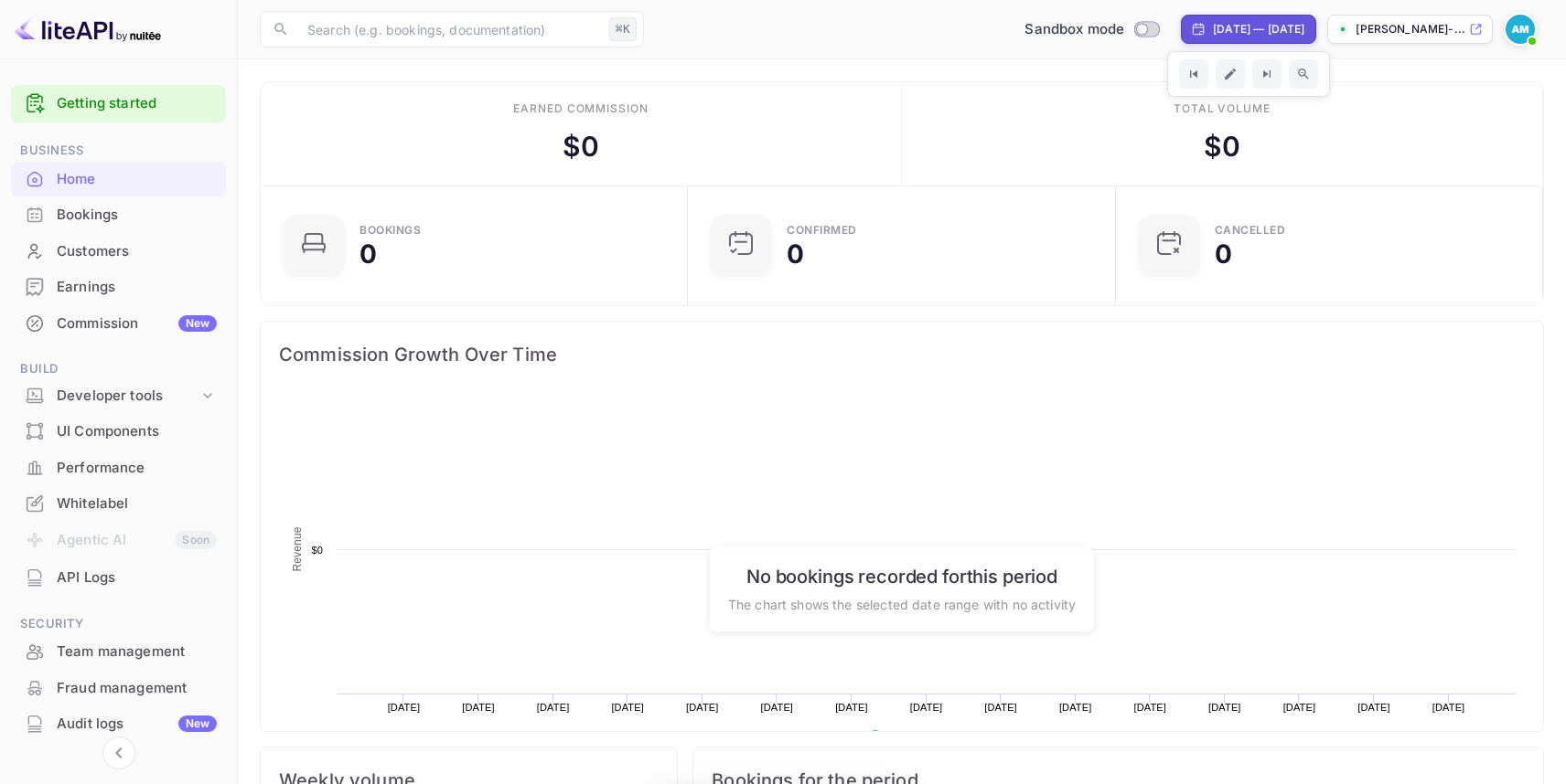
scroll to position [298, 416]
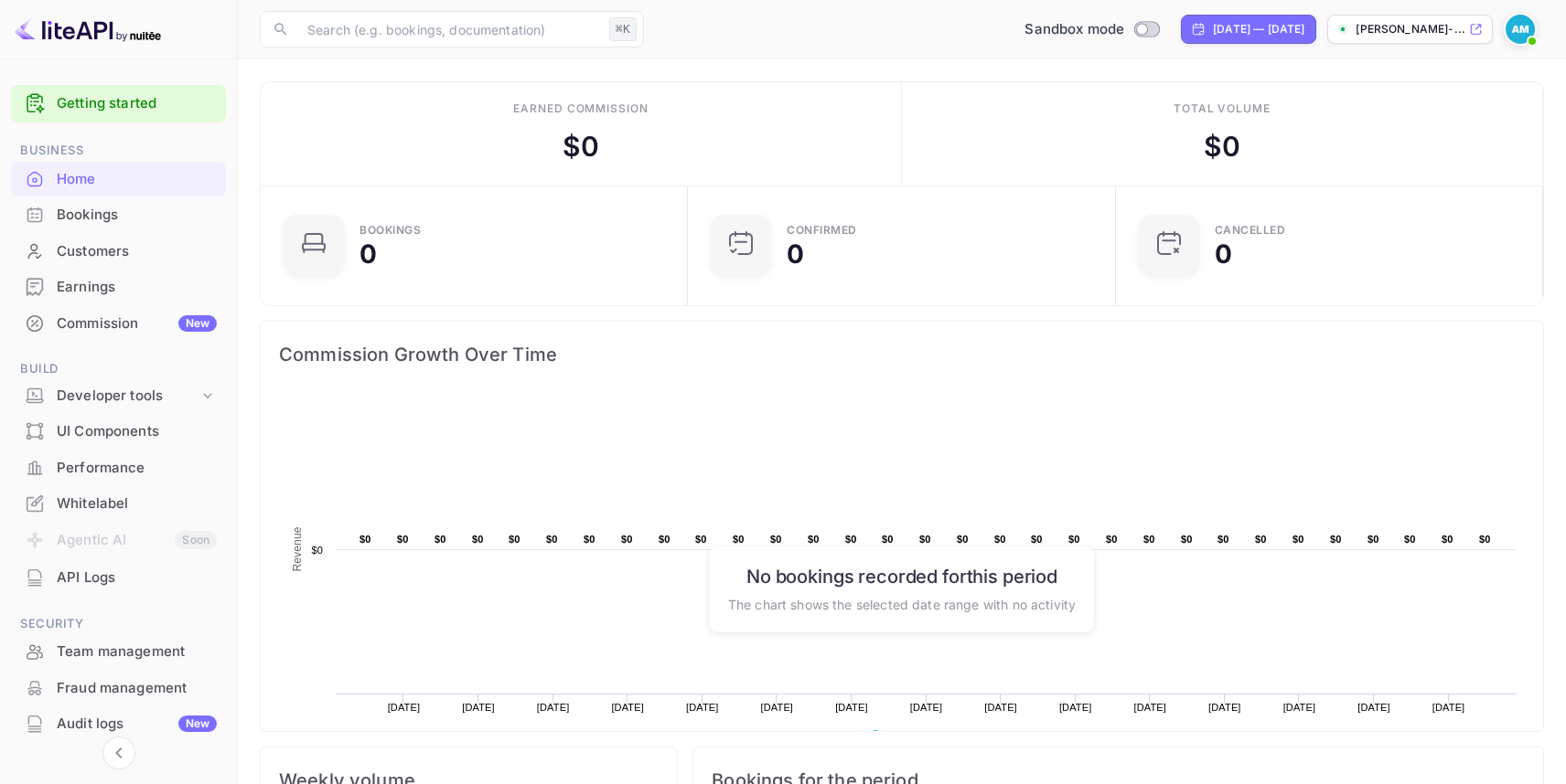
click at [1369, 34] on p "[PERSON_NAME]-..." at bounding box center [1410, 28] width 110 height 16
